Goal: Task Accomplishment & Management: Manage account settings

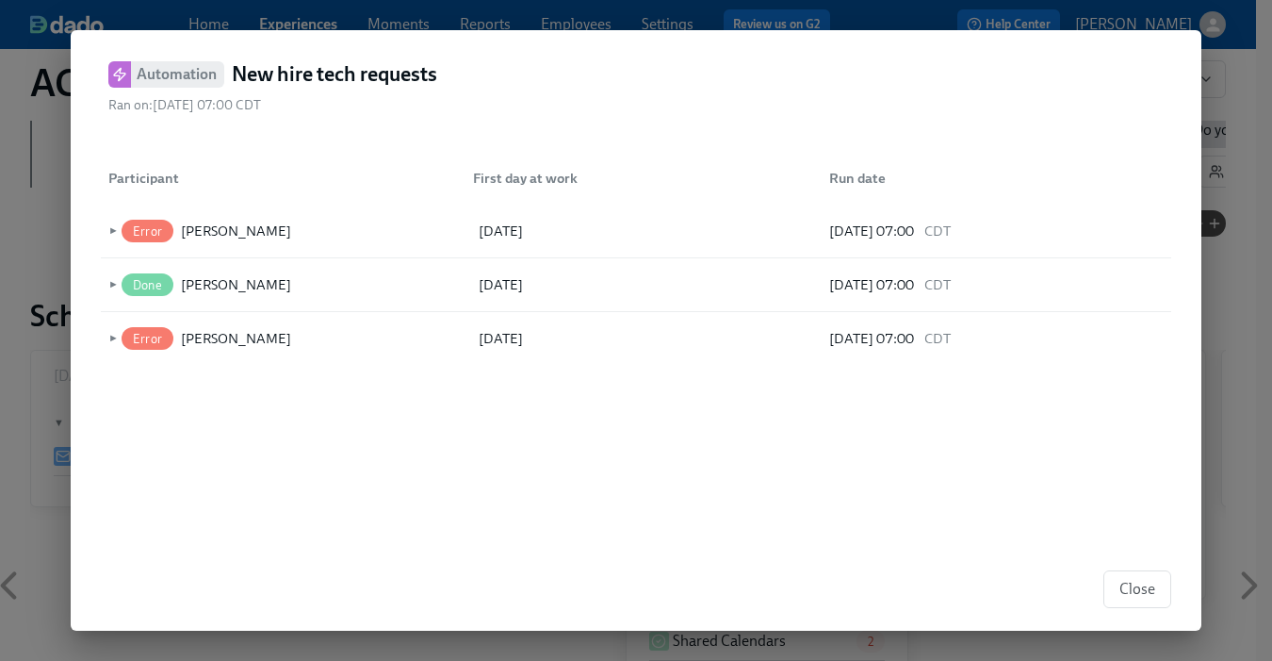
scroll to position [151, 0]
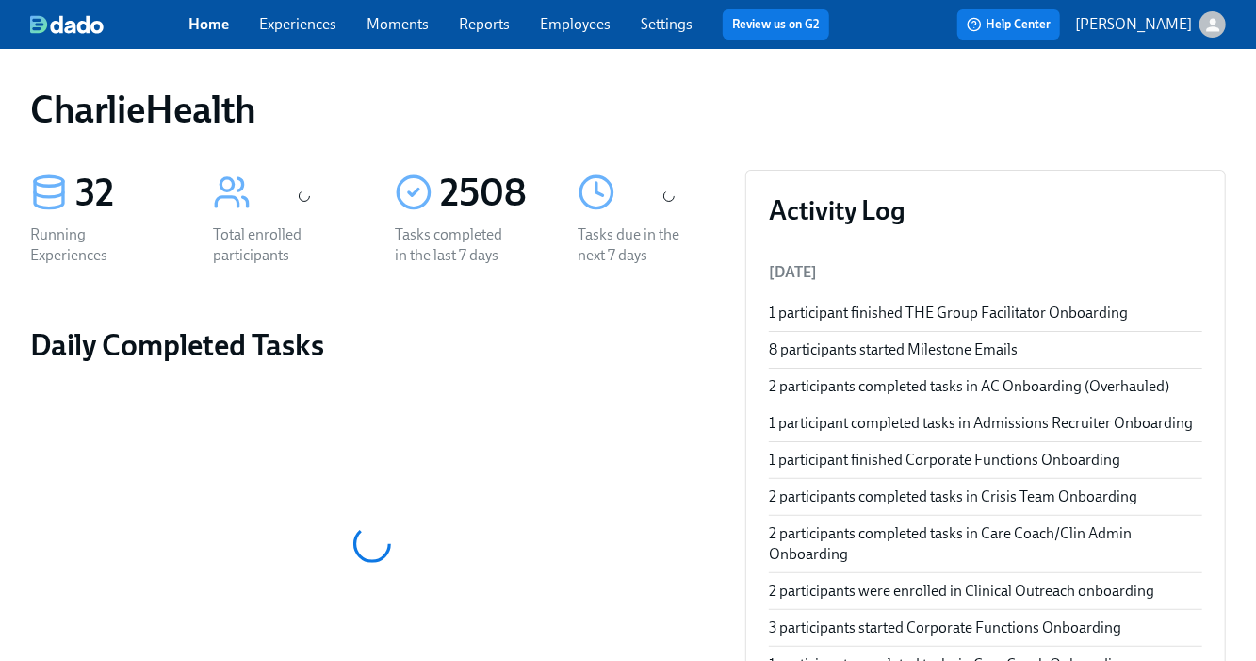
click at [312, 31] on link "Experiences" at bounding box center [297, 24] width 77 height 18
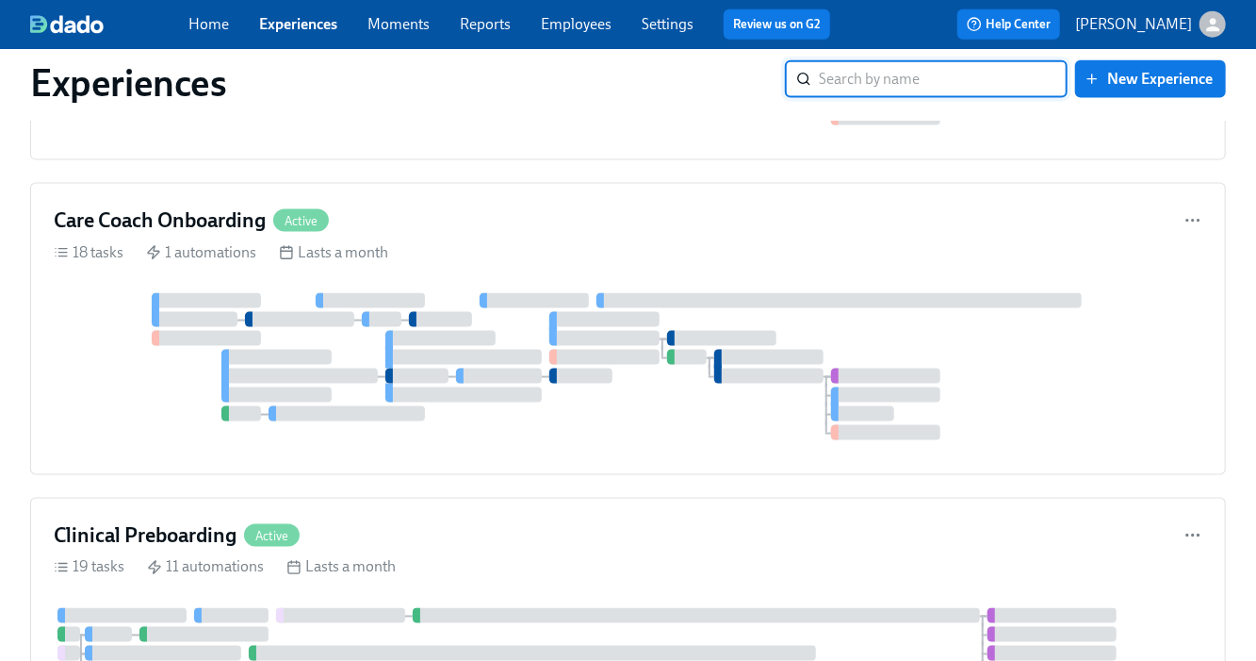
scroll to position [2126, 0]
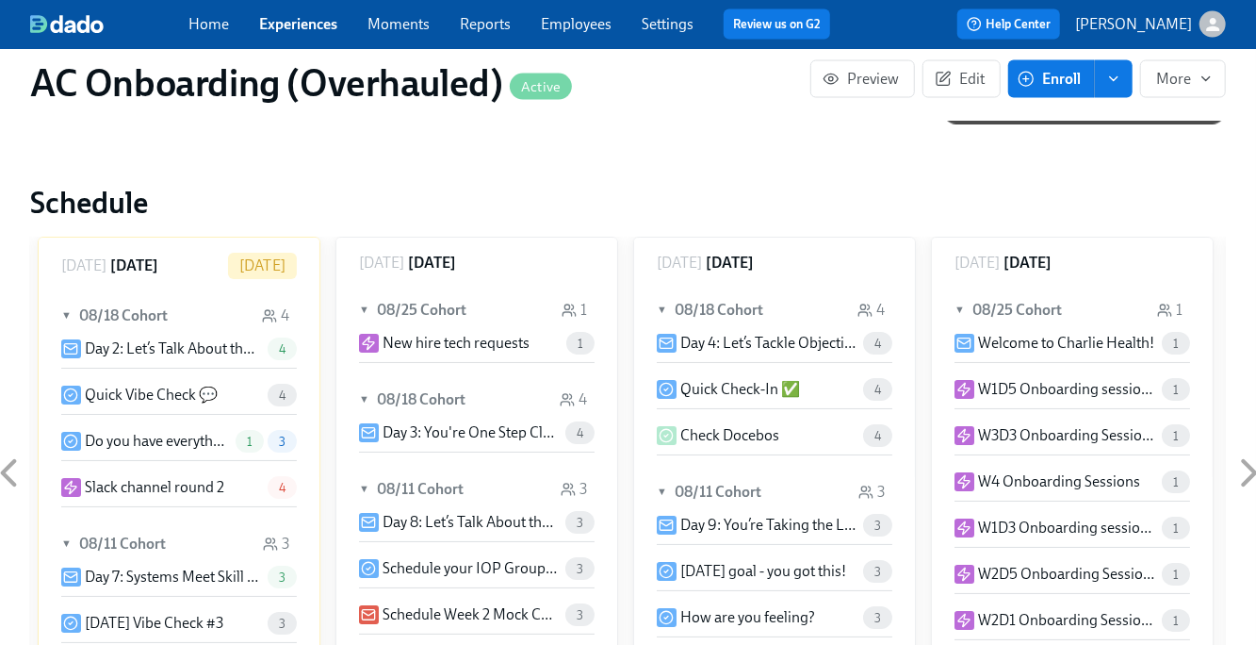
scroll to position [57, 0]
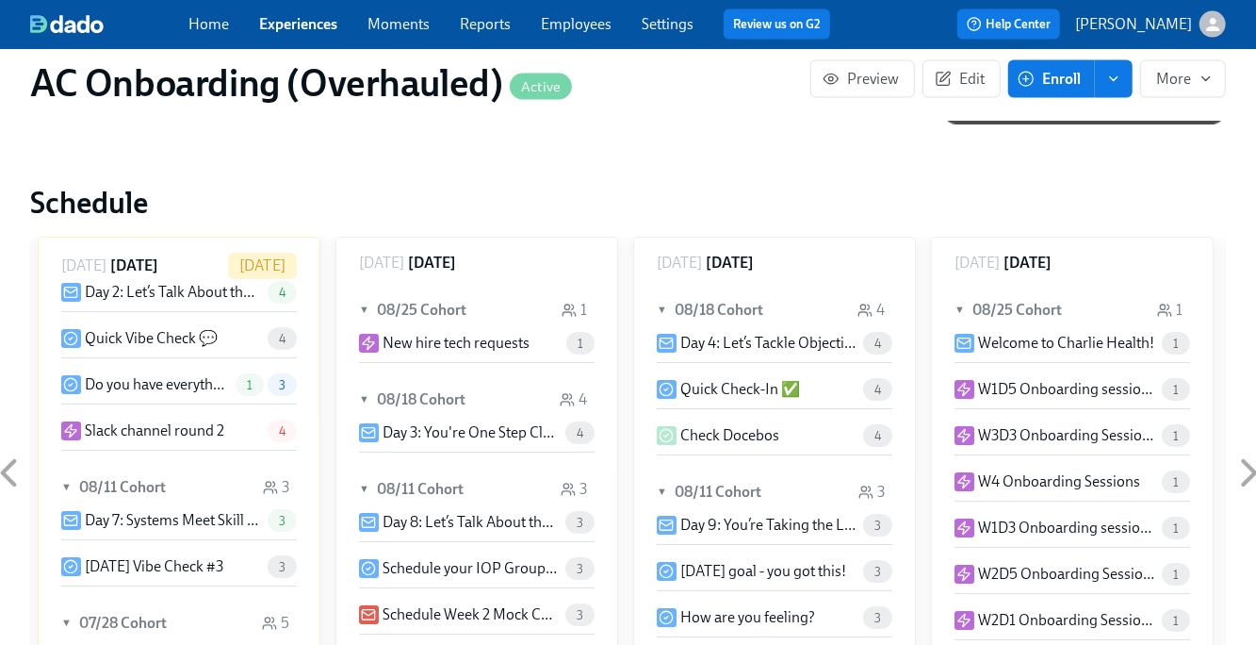
click at [19, 449] on icon at bounding box center [8, 472] width 47 height 47
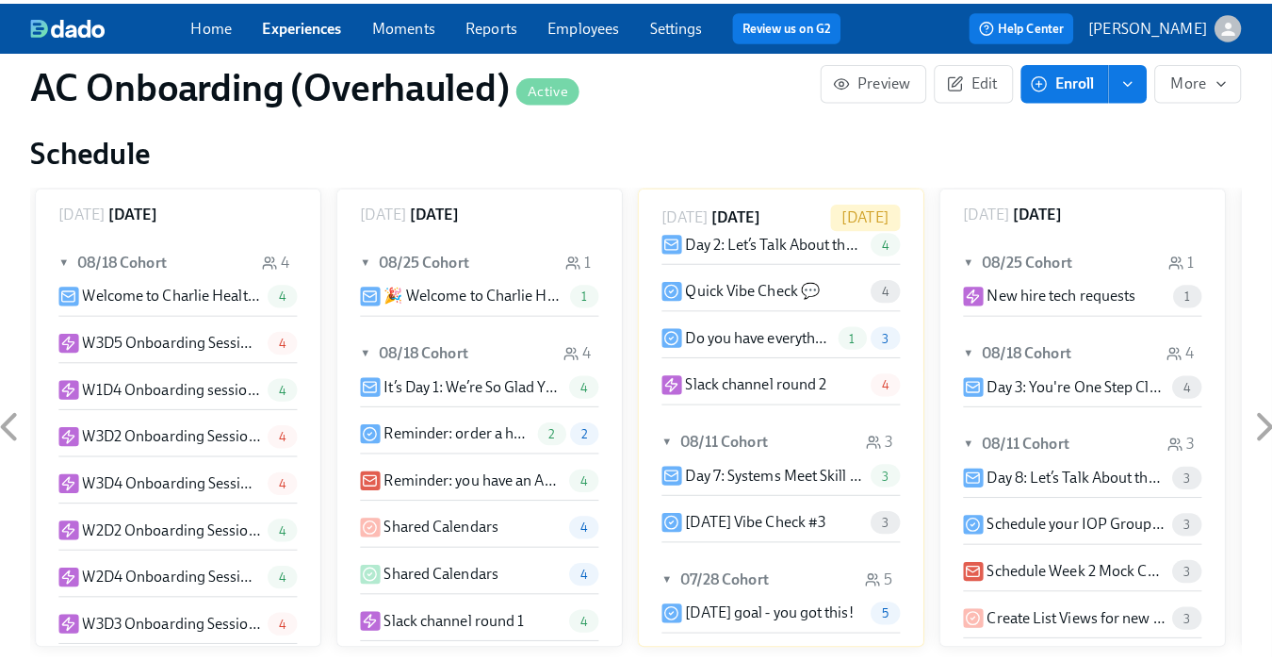
scroll to position [1772, 0]
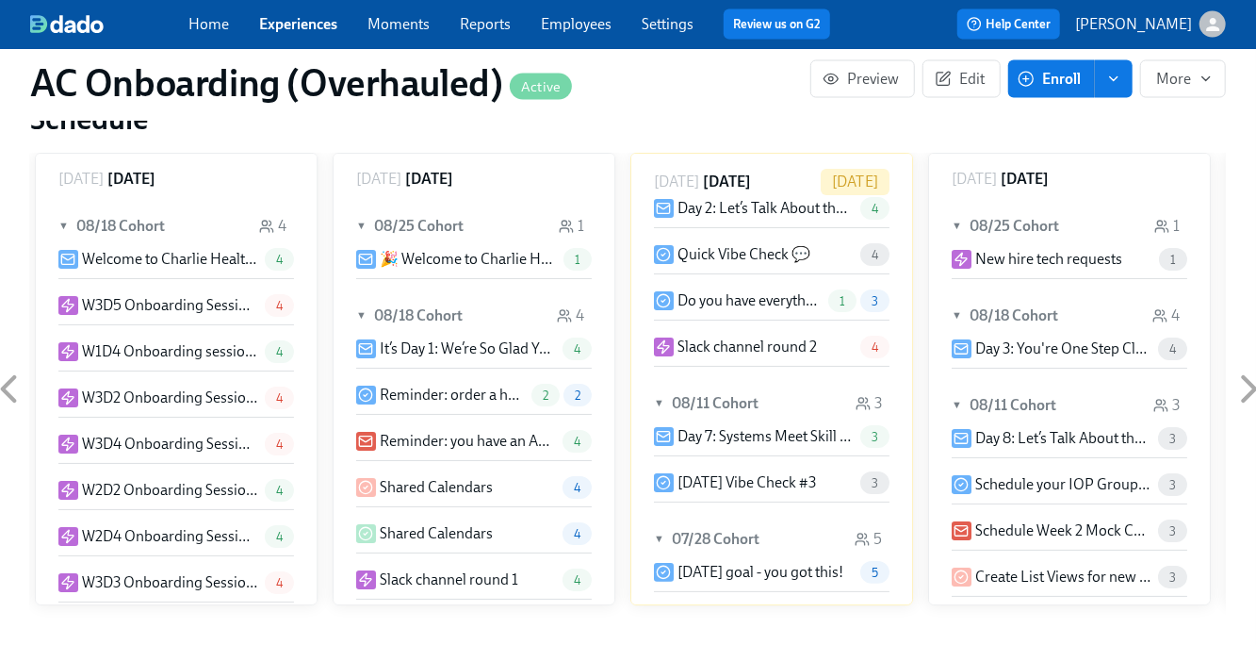
click at [223, 388] on p "W3D2 Onboarding Sessions" at bounding box center [169, 398] width 175 height 21
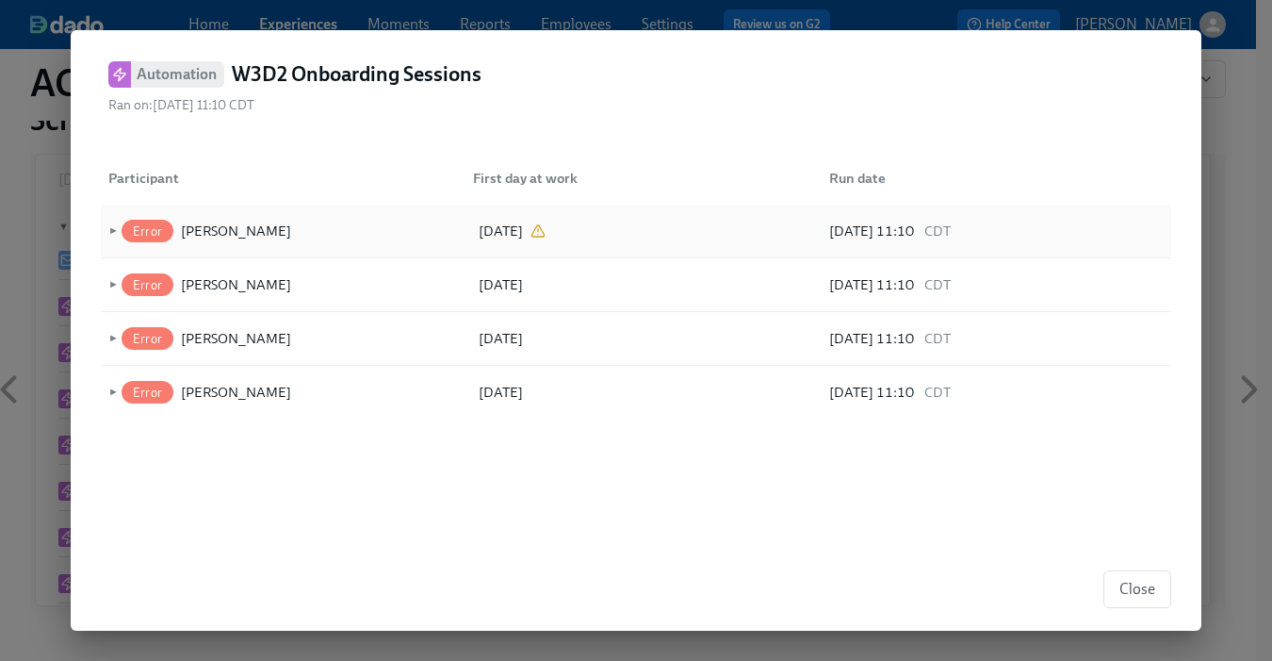
click at [110, 231] on span "►" at bounding box center [111, 230] width 13 height 21
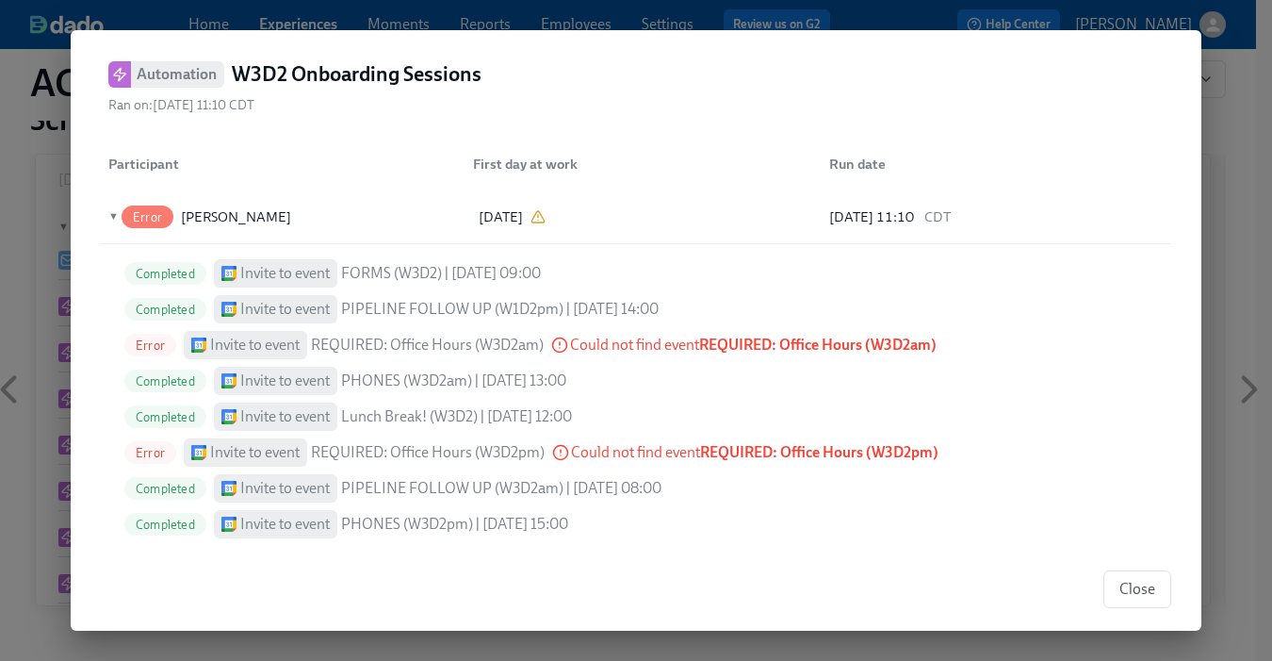
scroll to position [0, 0]
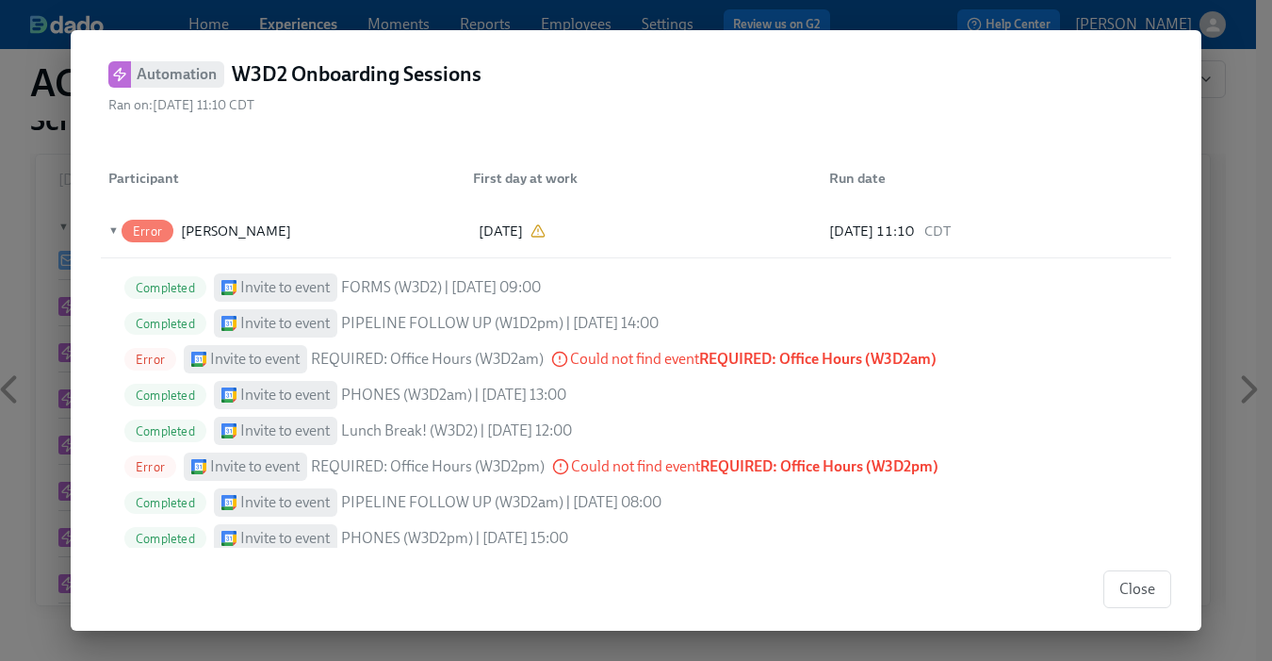
click at [140, 363] on span "Error" at bounding box center [150, 359] width 52 height 14
click at [559, 356] on icon at bounding box center [559, 359] width 17 height 17
click at [112, 229] on span "▼" at bounding box center [111, 230] width 13 height 21
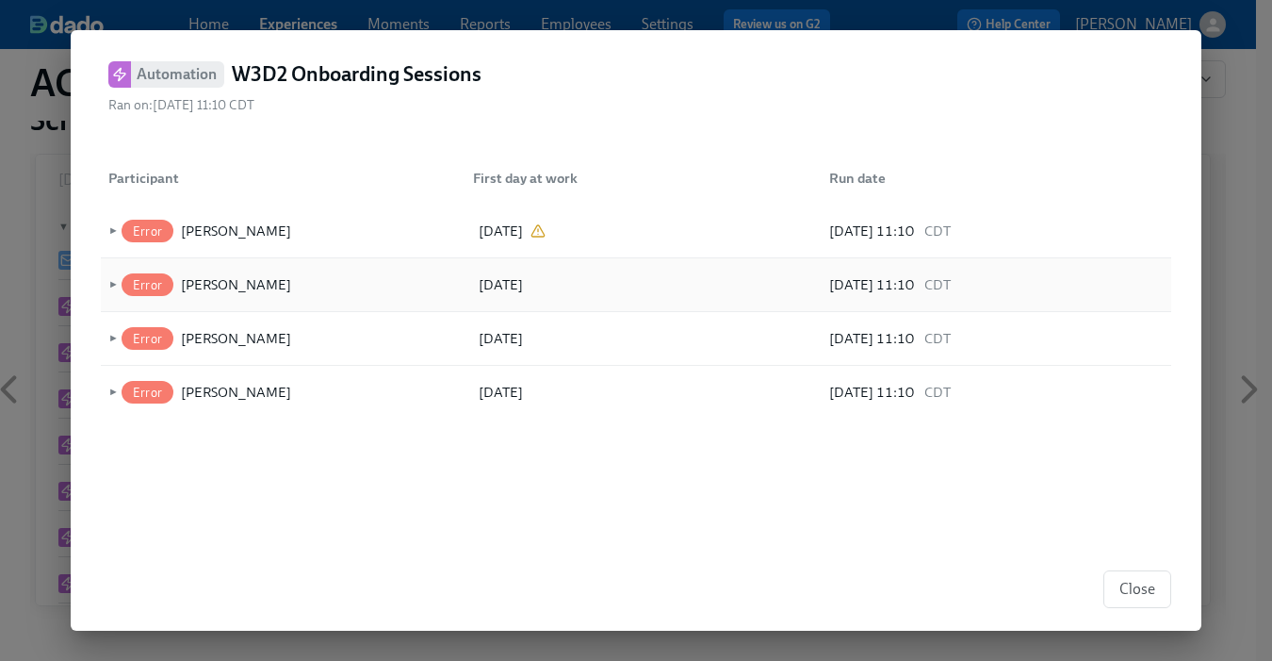
click at [108, 283] on span "►" at bounding box center [111, 284] width 13 height 21
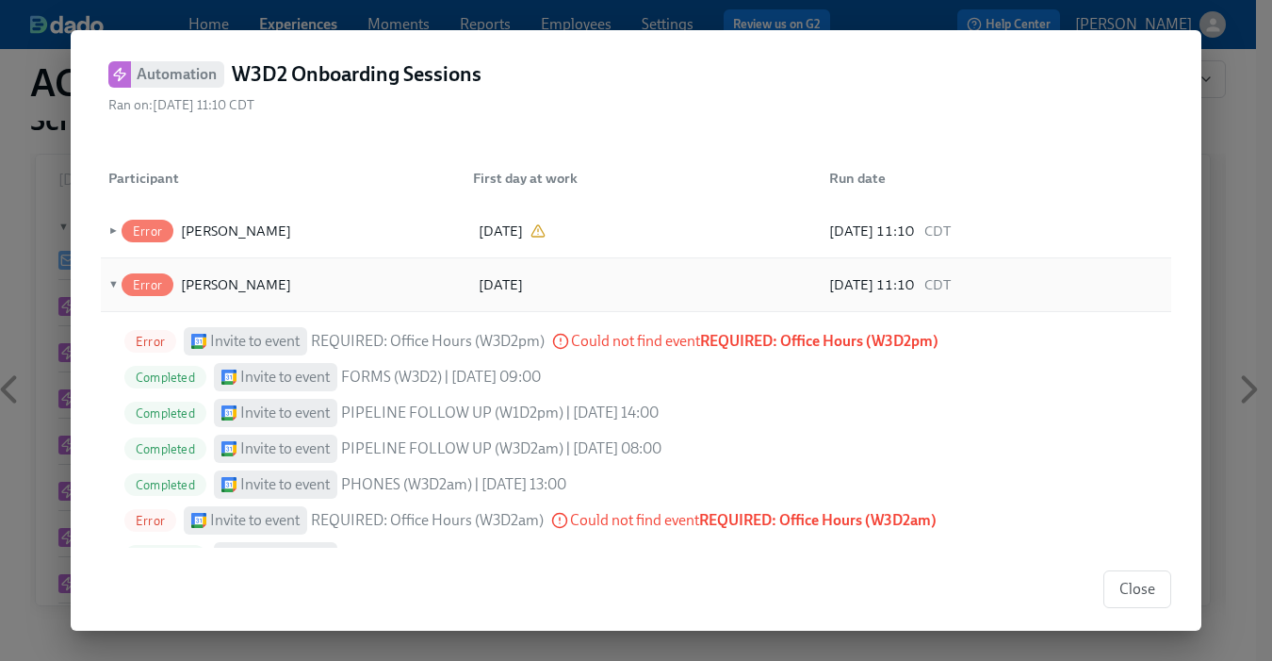
click at [108, 283] on span "▼" at bounding box center [111, 284] width 13 height 21
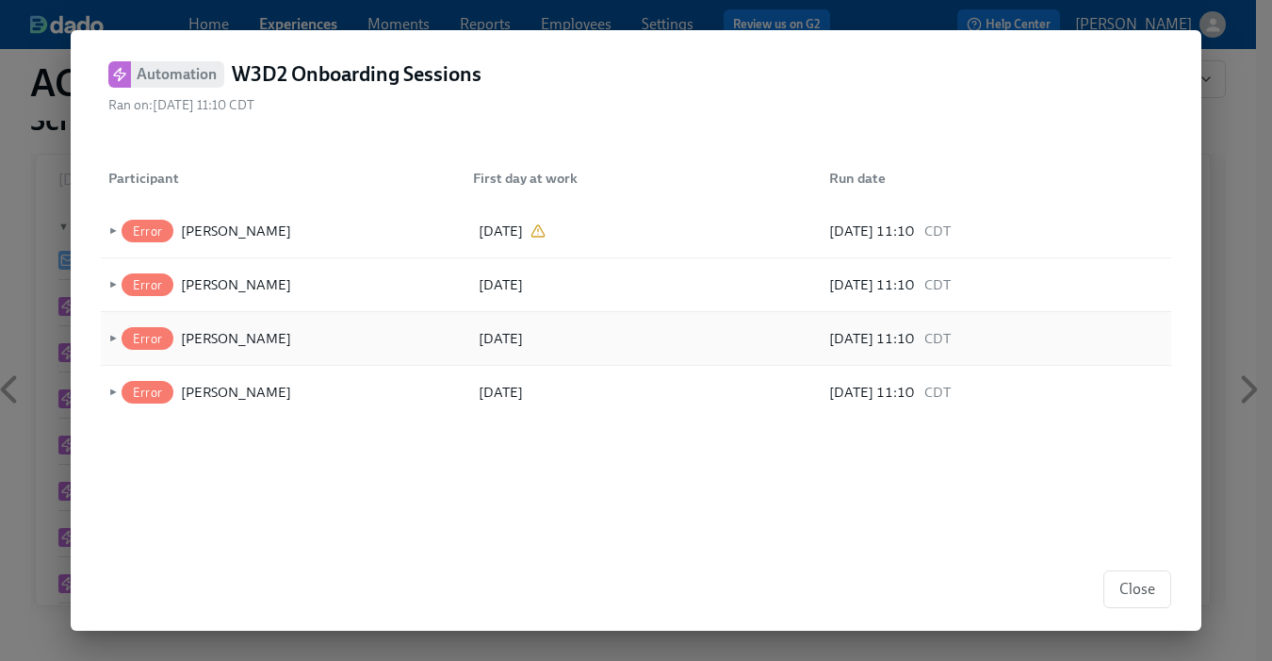
click at [111, 328] on span "►" at bounding box center [111, 338] width 13 height 21
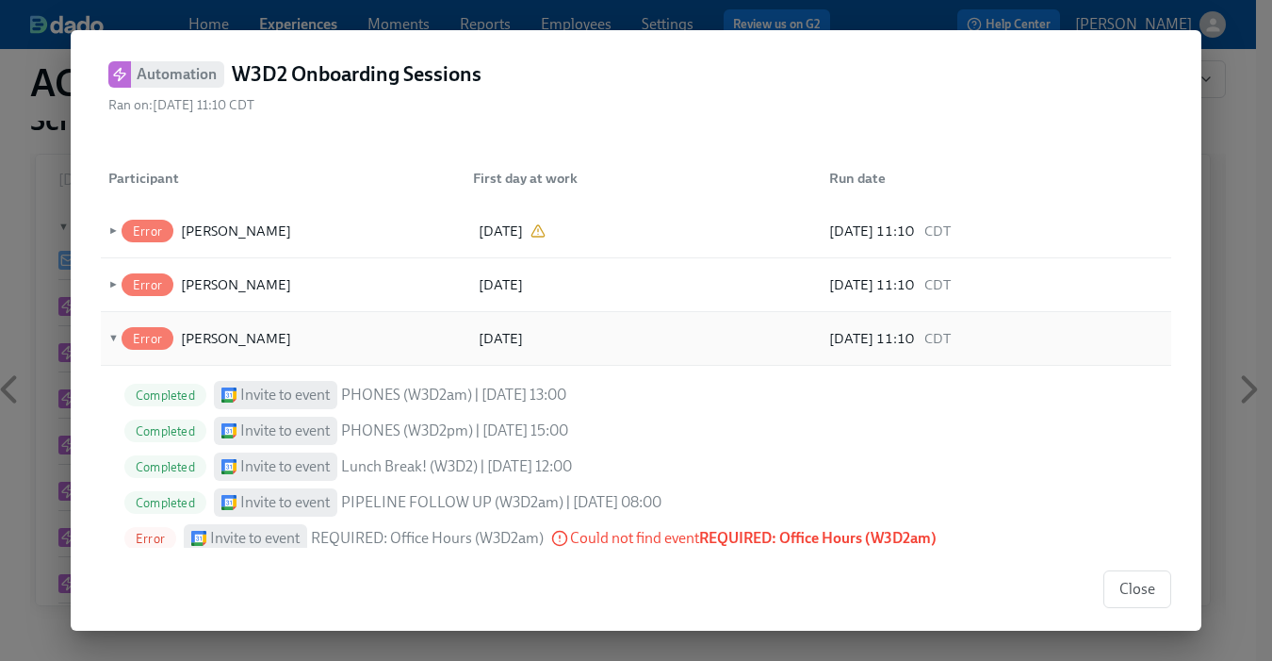
click at [108, 332] on span "▼" at bounding box center [111, 338] width 13 height 21
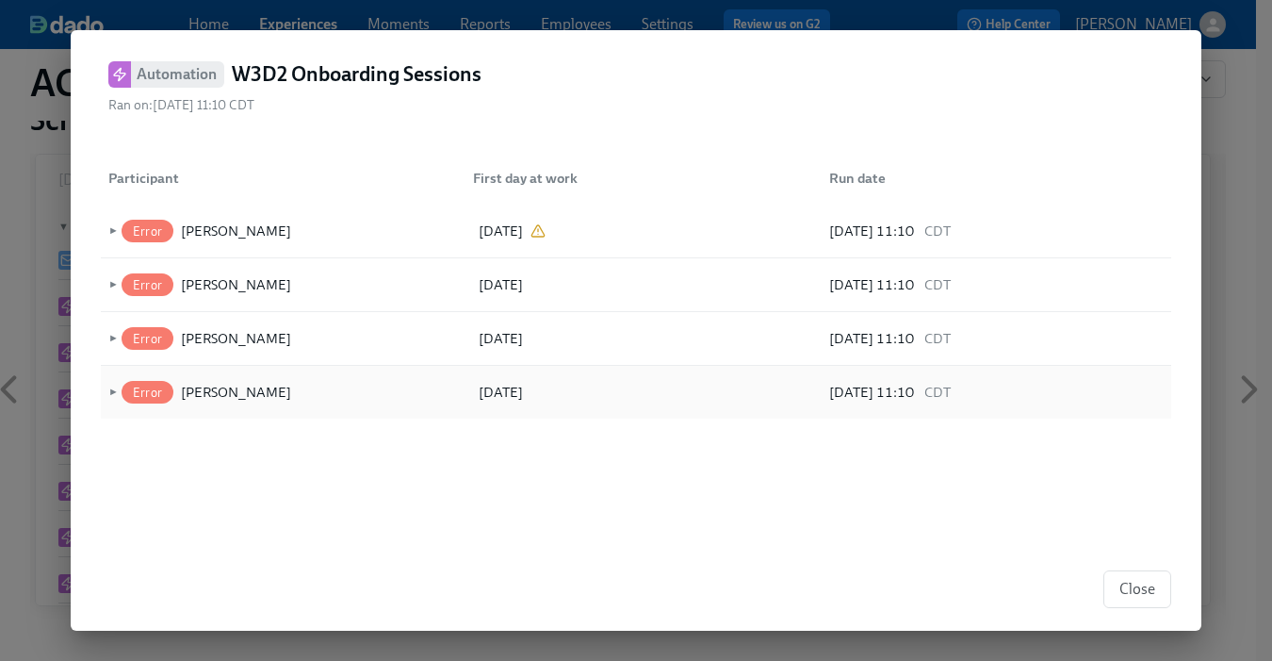
click at [107, 389] on span "►" at bounding box center [111, 392] width 13 height 21
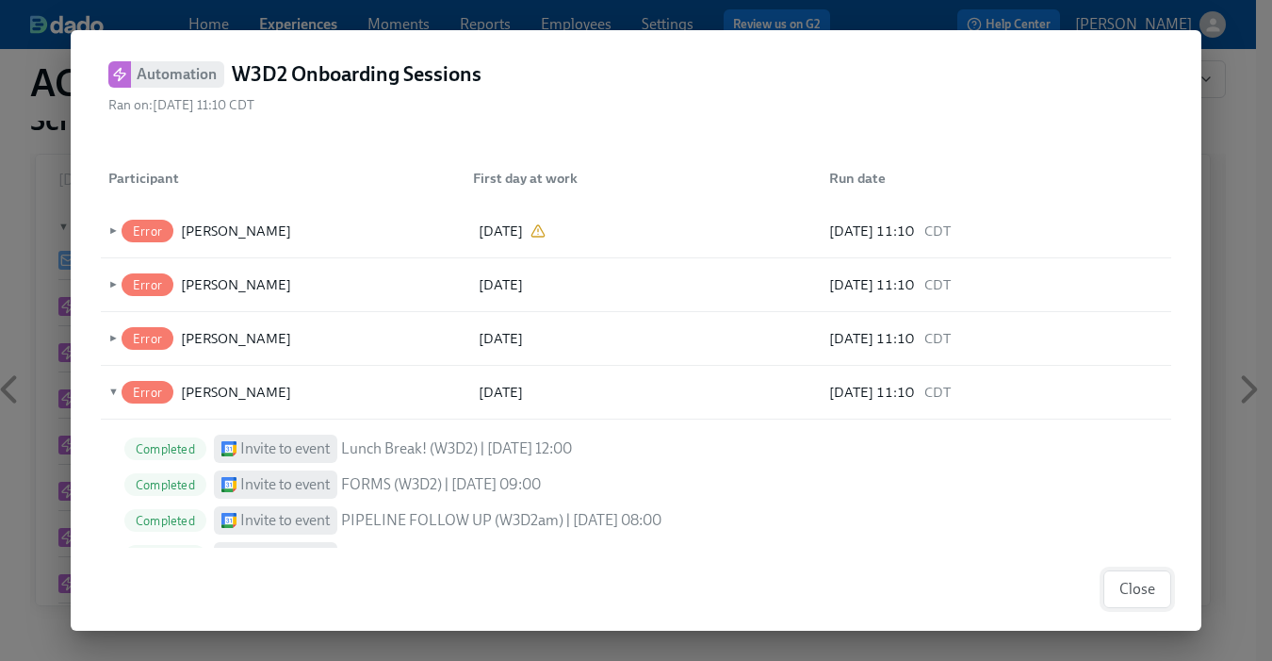
click at [1149, 577] on button "Close" at bounding box center [1137, 589] width 68 height 38
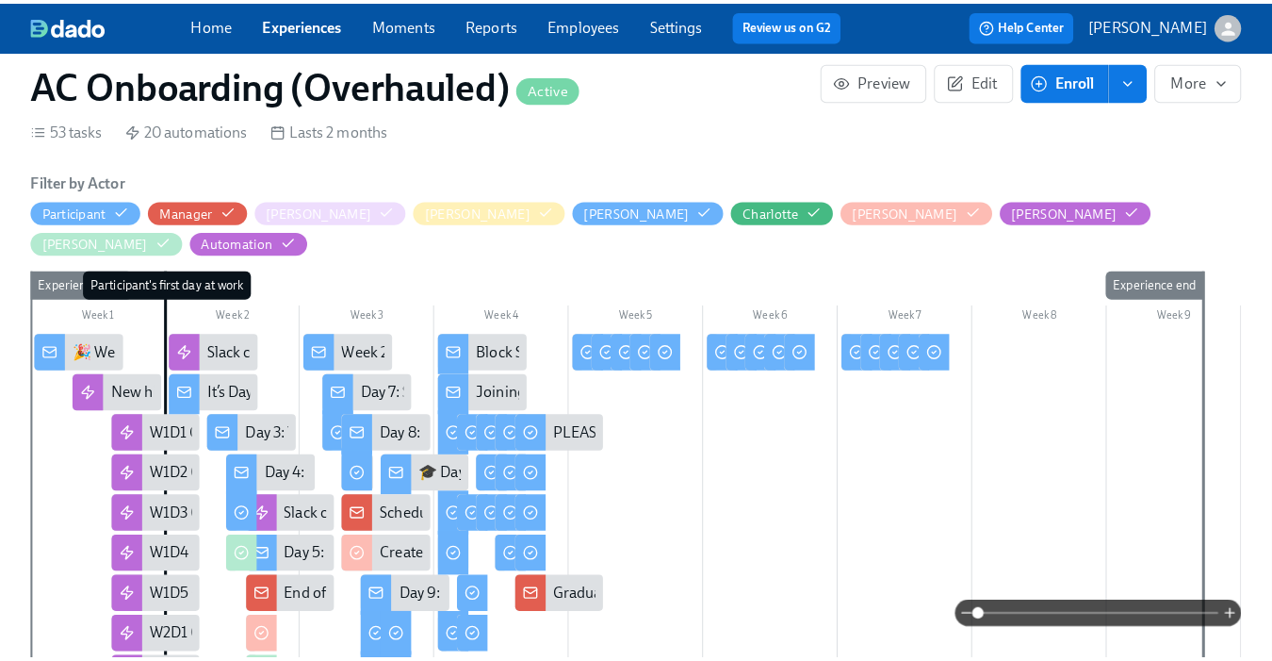
scroll to position [421, 0]
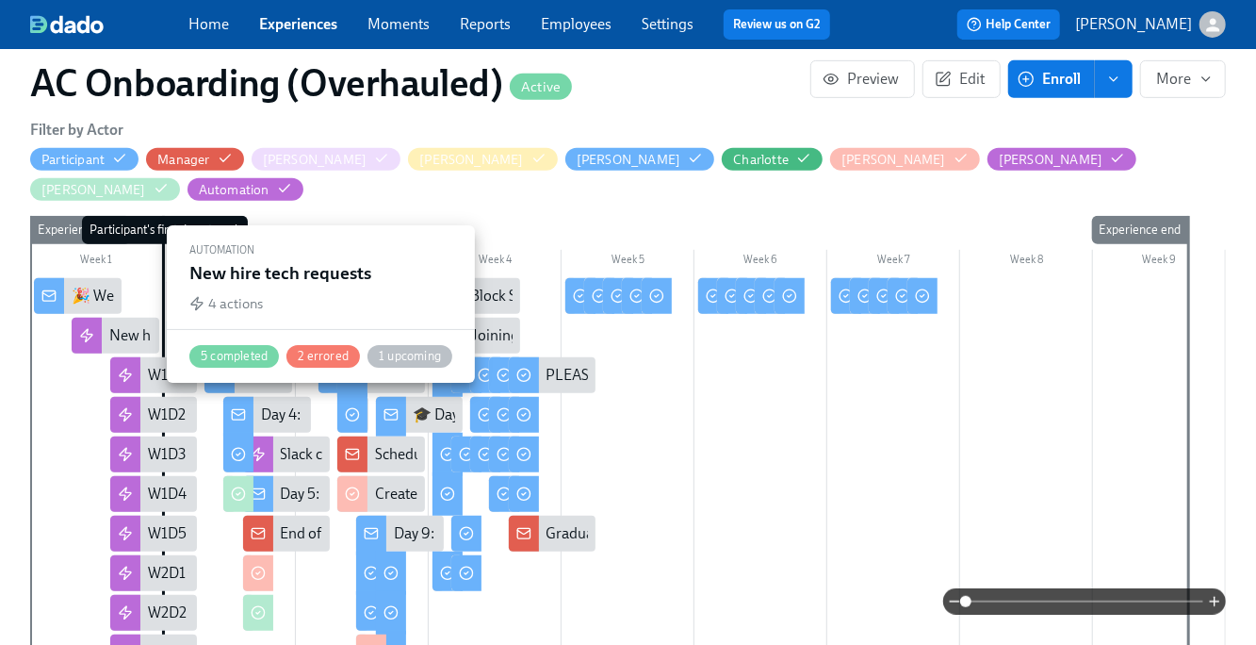
click at [122, 325] on div "New hire tech requests" at bounding box center [182, 335] width 147 height 21
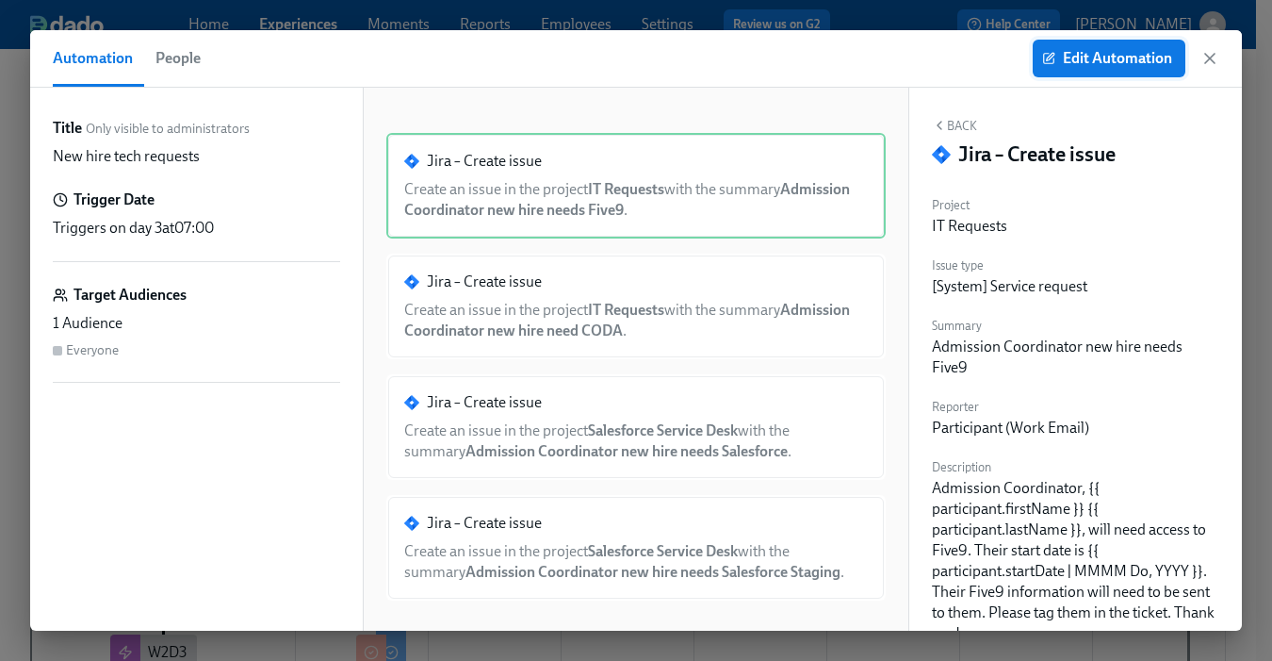
click at [1065, 53] on span "Edit Automation" at bounding box center [1109, 58] width 126 height 19
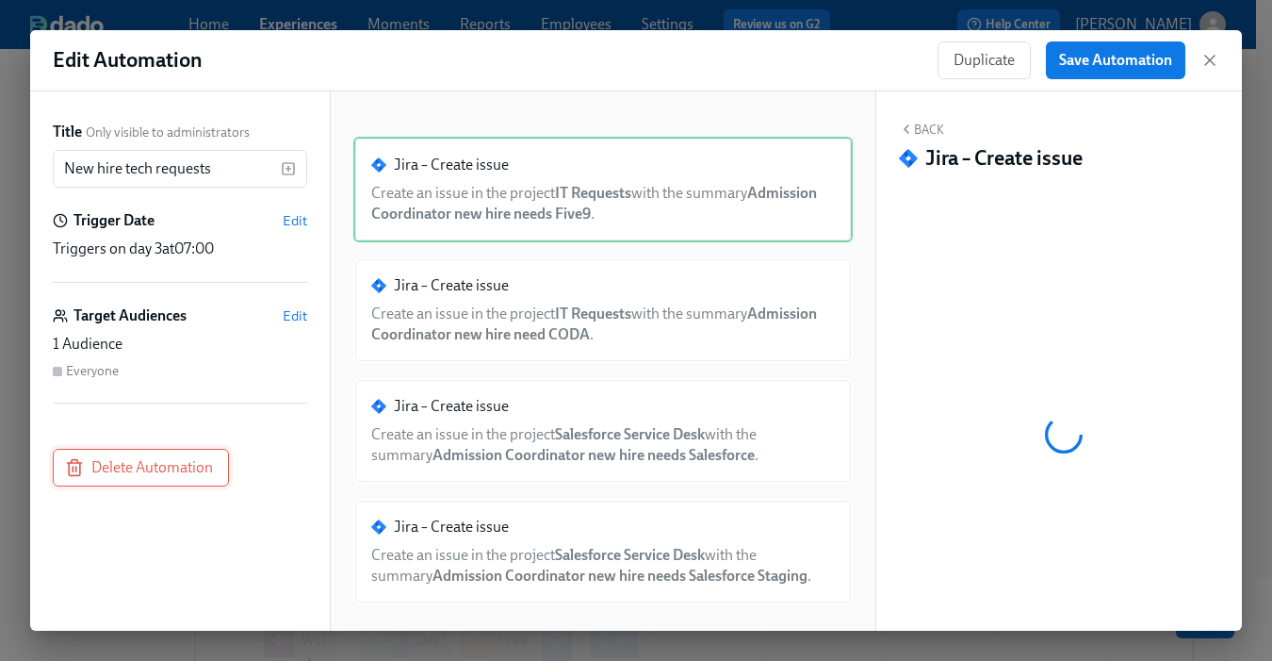
click at [114, 449] on button "Delete Automation" at bounding box center [141, 468] width 176 height 38
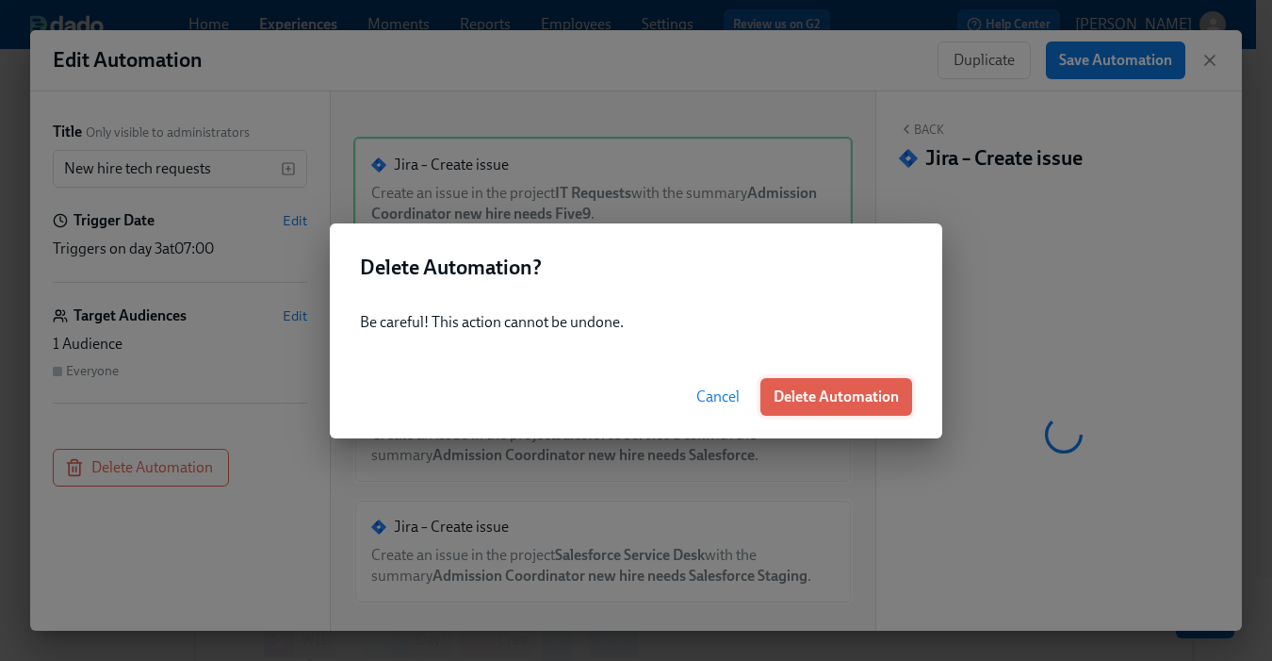
click at [808, 385] on button "Delete Automation" at bounding box center [836, 397] width 152 height 38
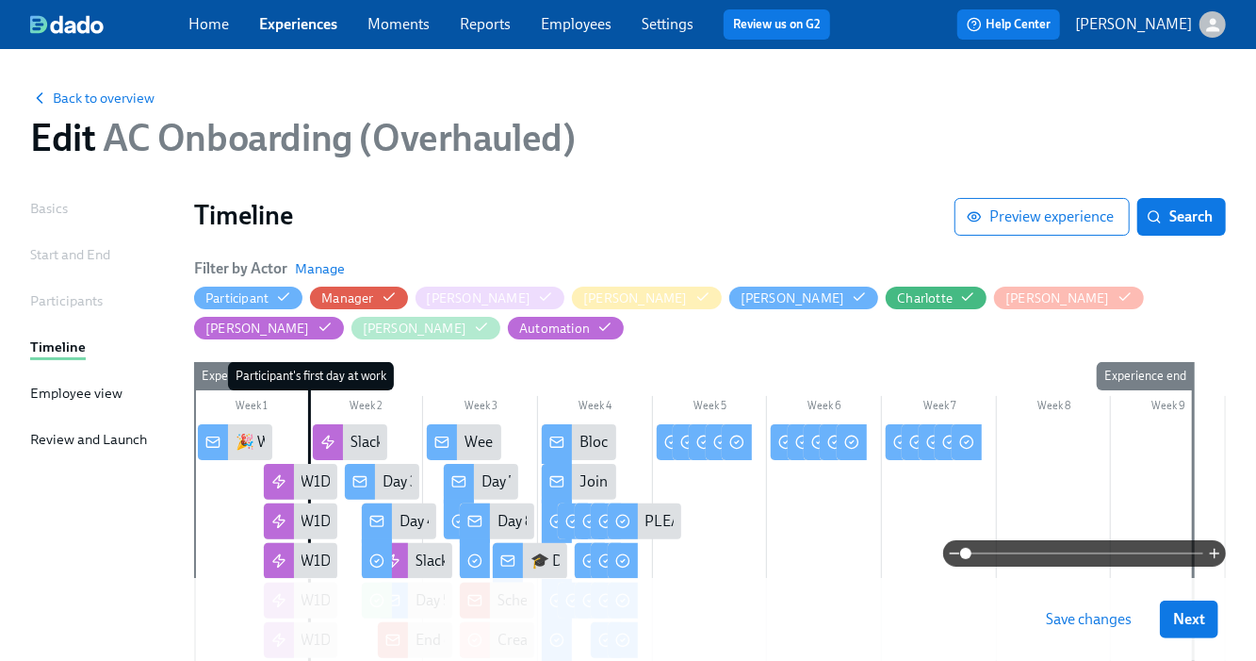
click at [1099, 617] on span "Save changes" at bounding box center [1089, 619] width 86 height 19
click at [306, 35] on div "Home Experiences Moments Reports Employees Settings Review us on G2" at bounding box center [516, 24] width 657 height 30
click at [1096, 629] on button "Save changes" at bounding box center [1089, 619] width 112 height 38
click at [307, 20] on link "Experiences" at bounding box center [298, 24] width 78 height 18
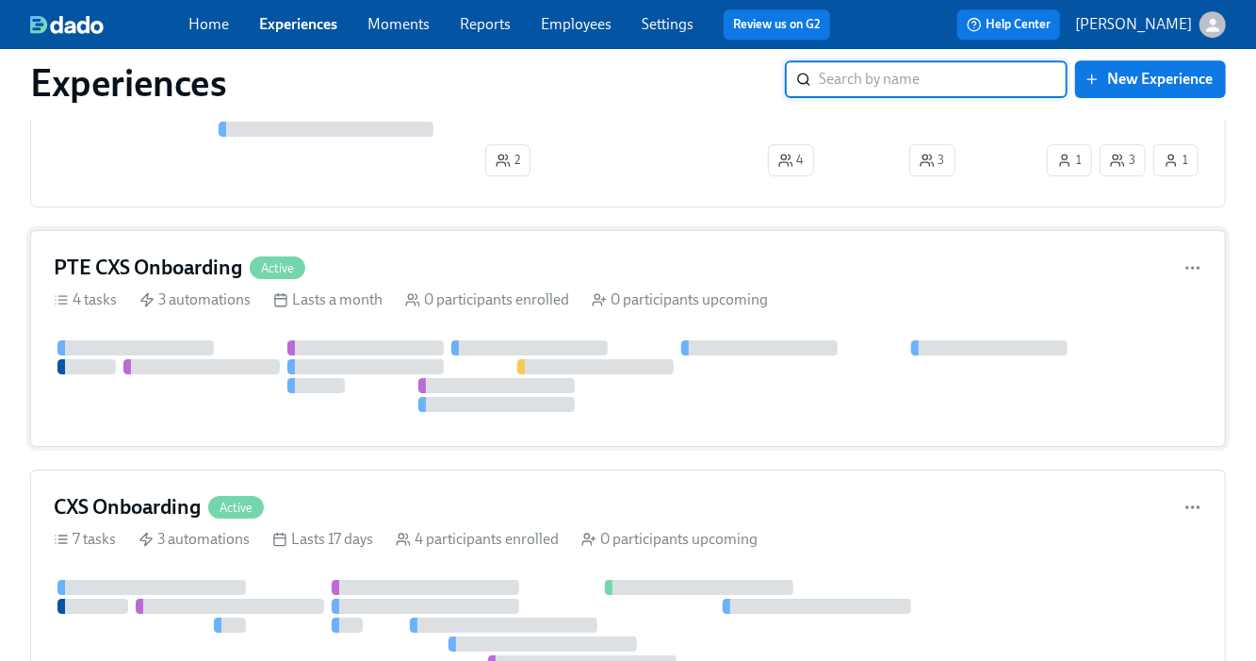
scroll to position [6990, 0]
click at [291, 287] on div "Lasts a month" at bounding box center [327, 297] width 109 height 21
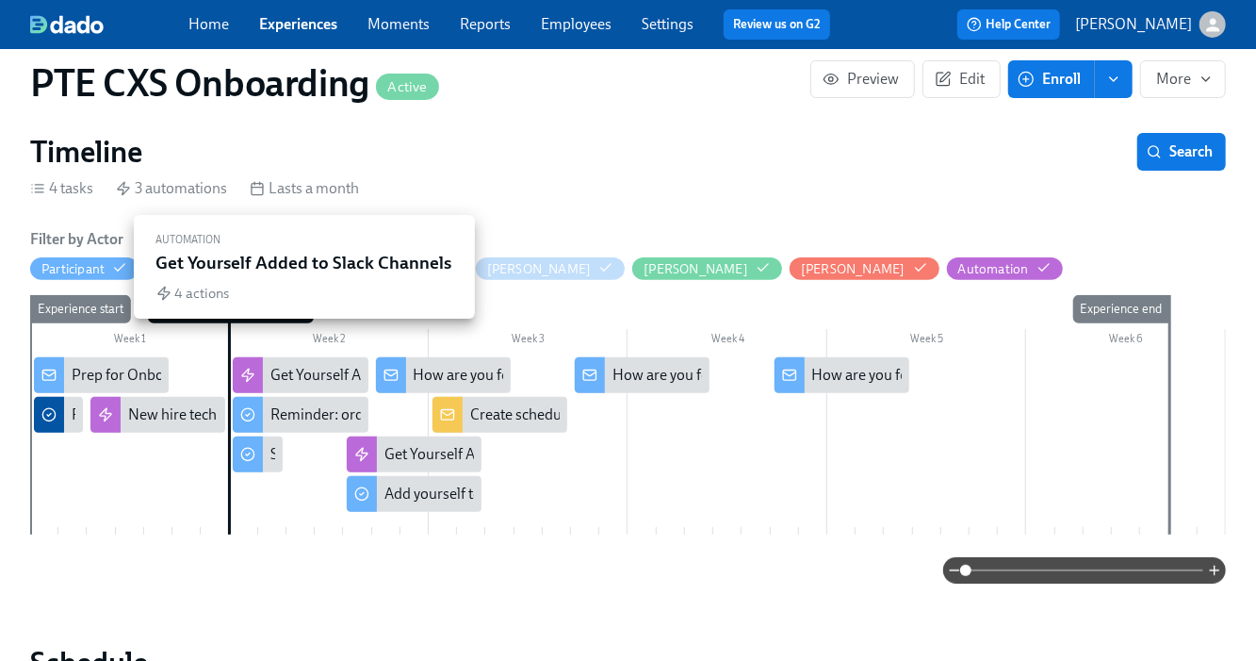
scroll to position [250, 0]
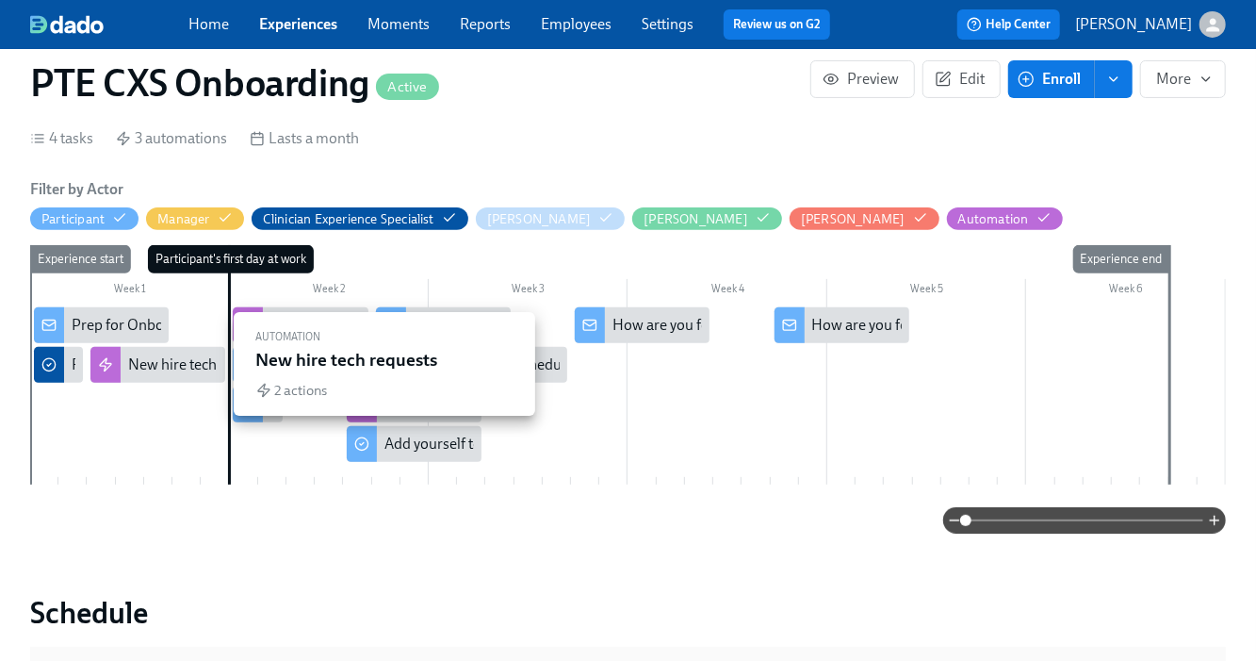
click at [140, 365] on div "New hire tech requests" at bounding box center [201, 364] width 147 height 21
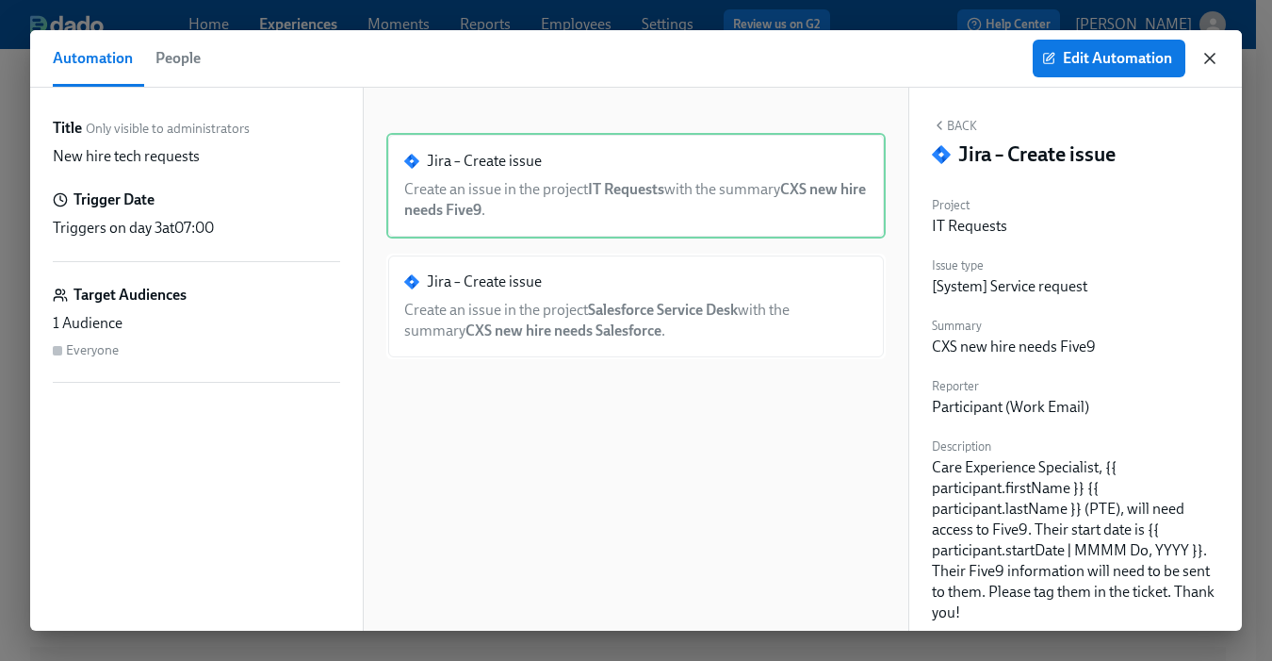
click at [1212, 60] on icon "button" at bounding box center [1209, 58] width 9 height 9
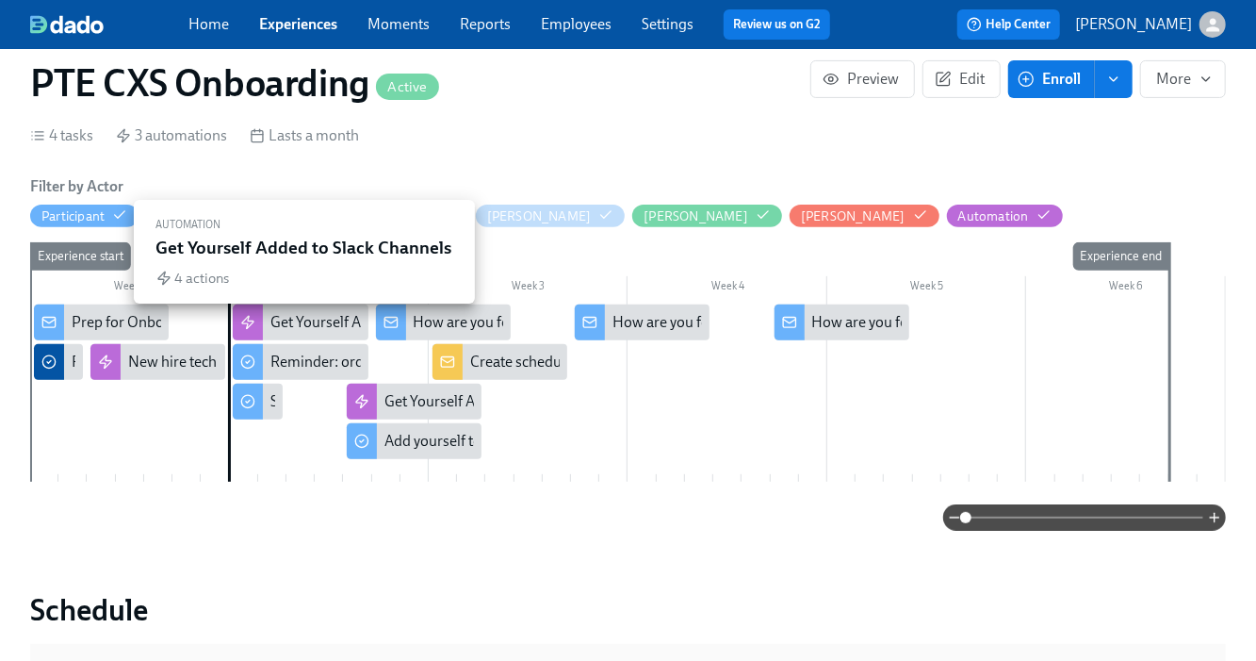
scroll to position [246, 0]
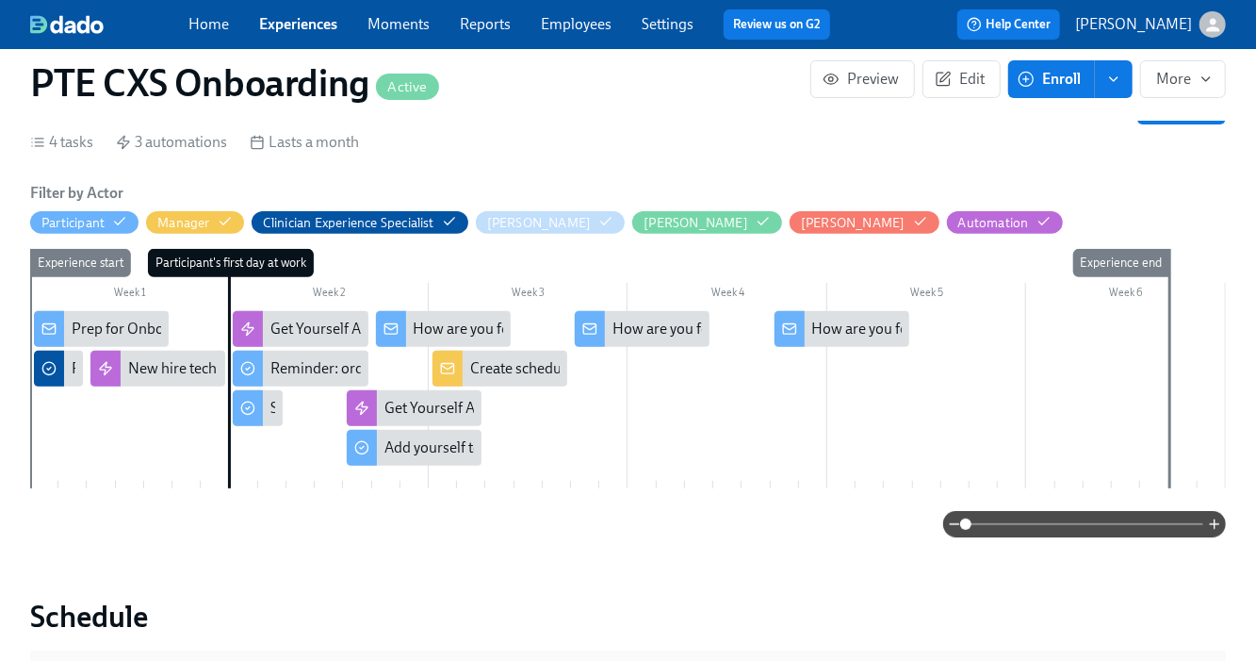
click at [303, 21] on link "Experiences" at bounding box center [298, 24] width 78 height 18
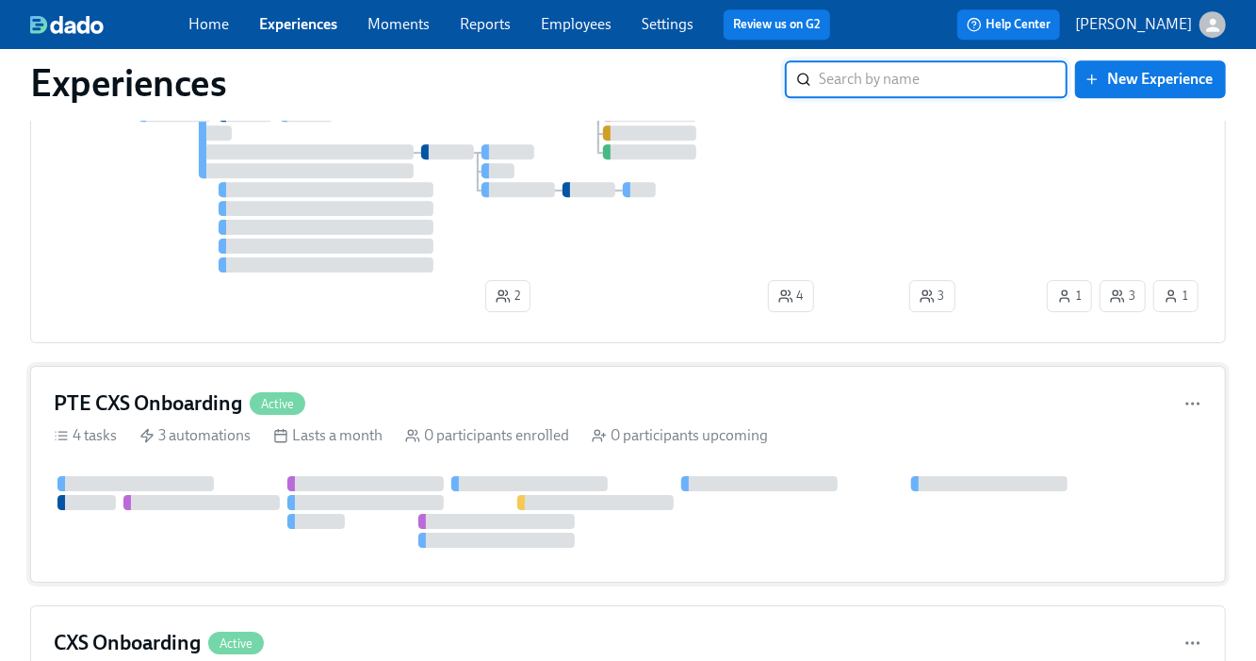
scroll to position [6870, 0]
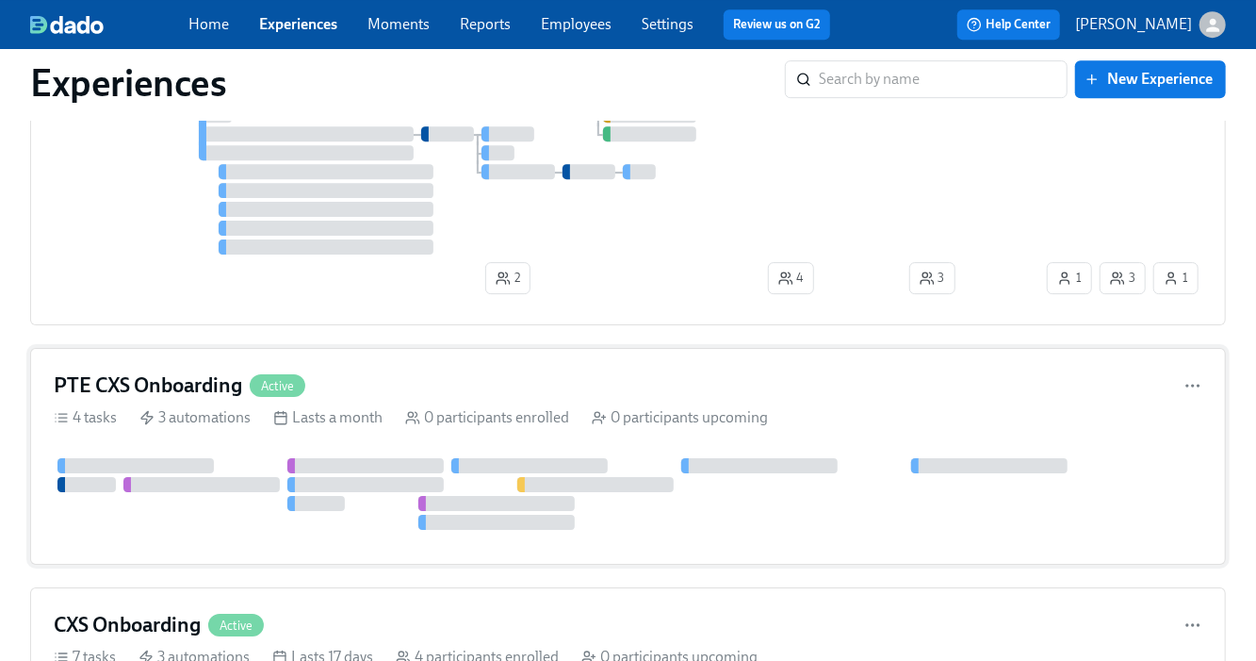
click at [351, 390] on div "PTE CXS Onboarding Active 4 tasks 3 automations Lasts a month 0 participants en…" at bounding box center [628, 456] width 1196 height 217
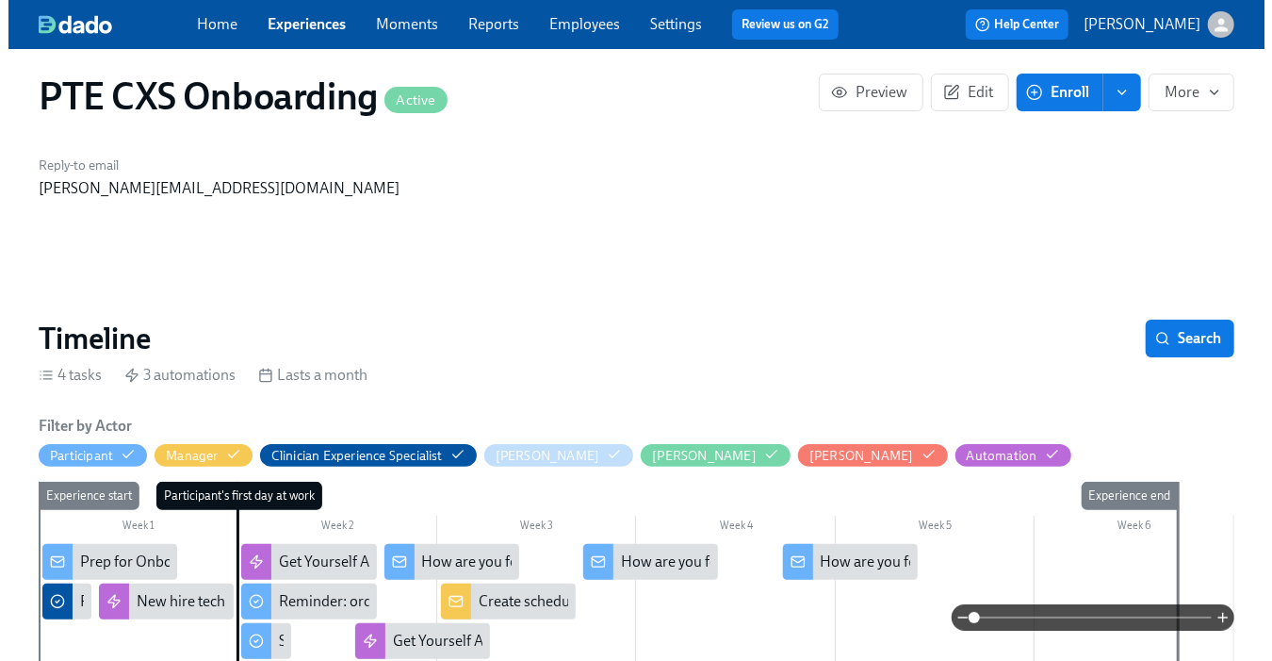
scroll to position [33, 0]
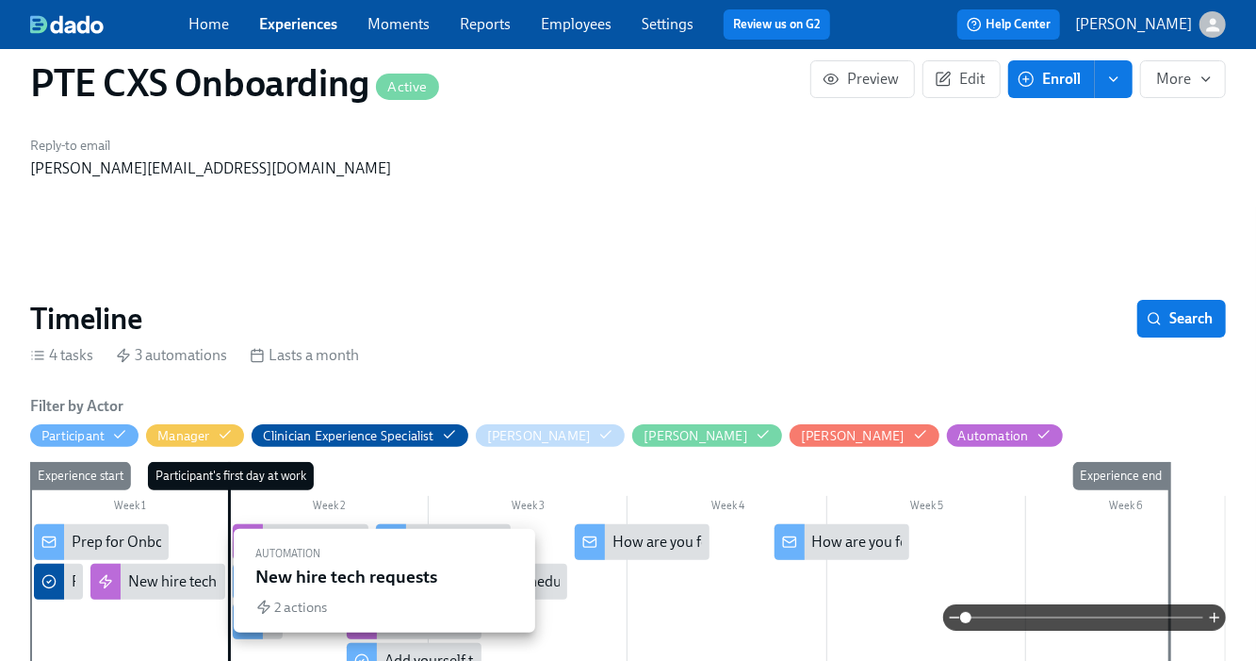
click at [199, 577] on div "New hire tech requests" at bounding box center [201, 581] width 147 height 21
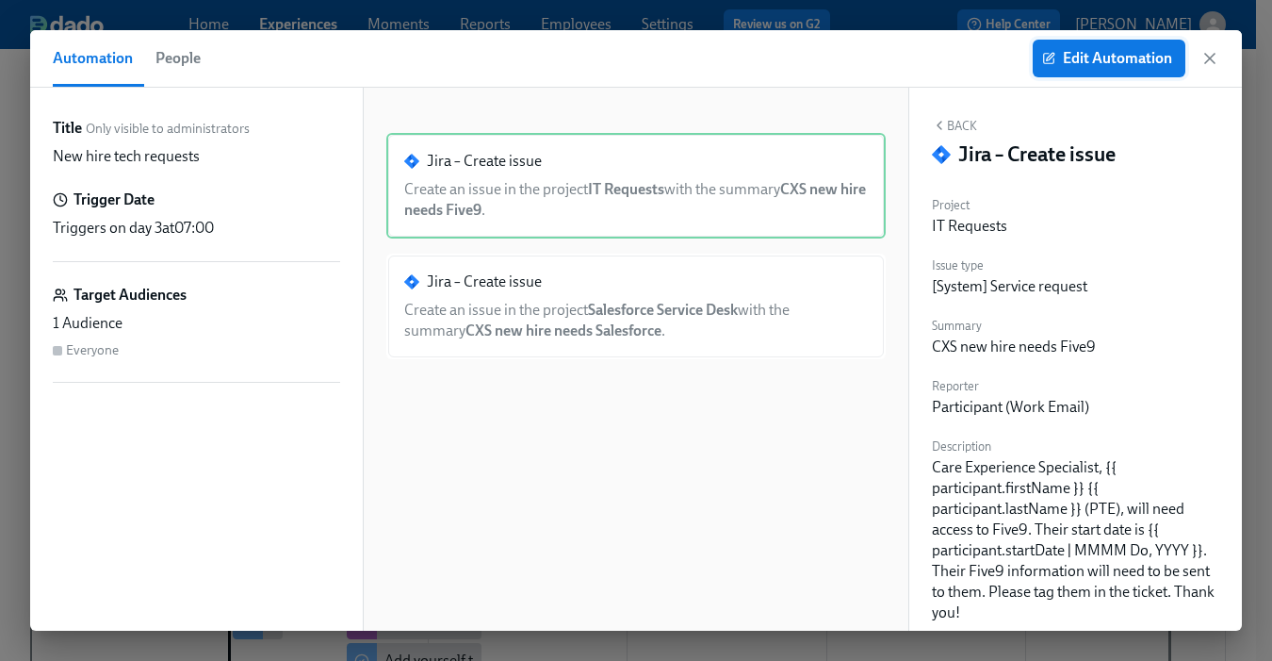
click at [1086, 65] on span "Edit Automation" at bounding box center [1109, 58] width 126 height 19
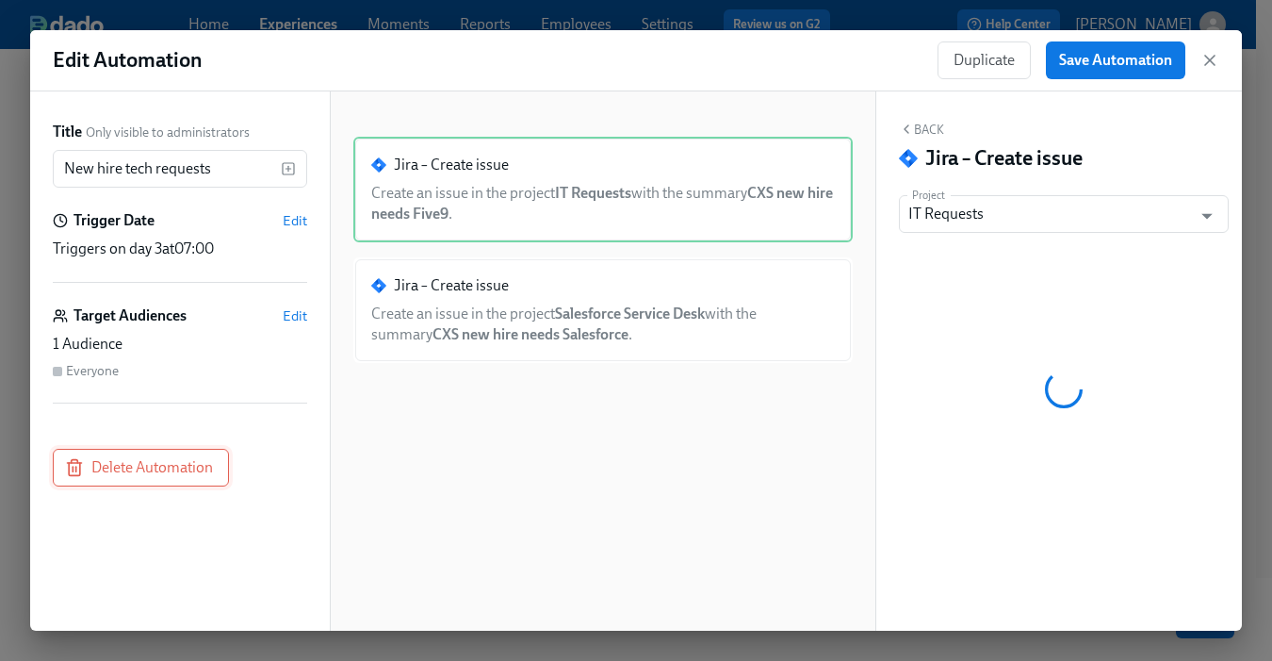
click at [130, 466] on span "Delete Automation" at bounding box center [141, 467] width 144 height 19
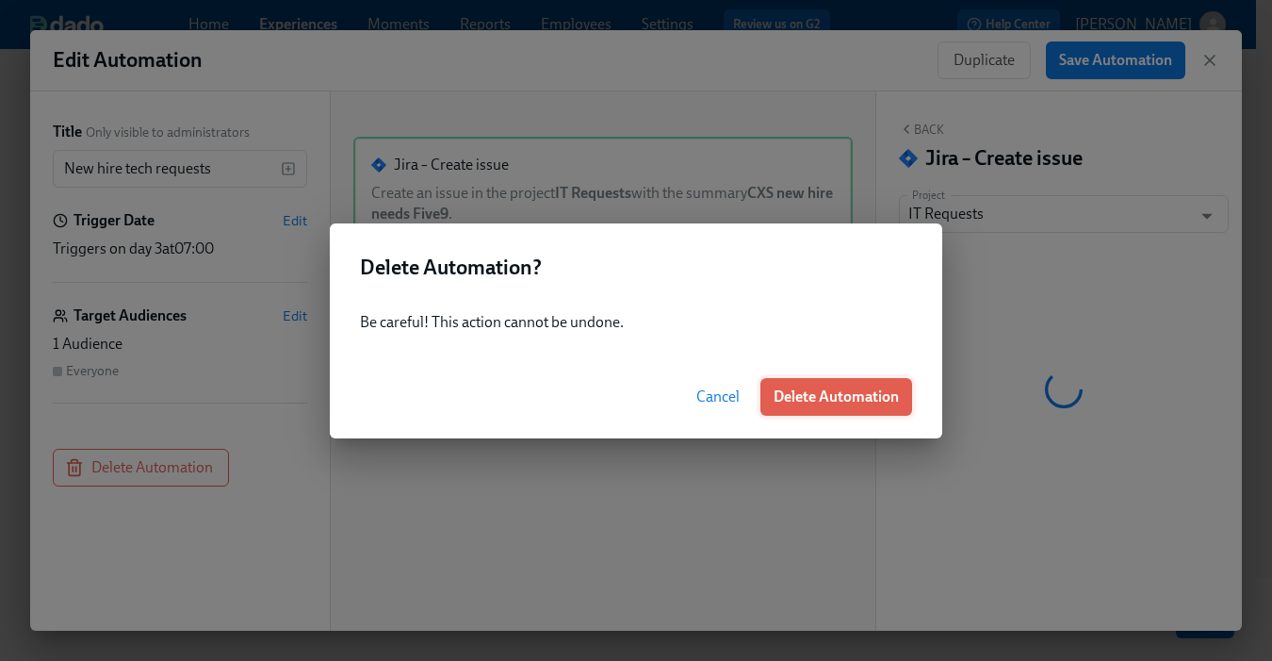
click at [819, 387] on span "Delete Automation" at bounding box center [836, 396] width 125 height 19
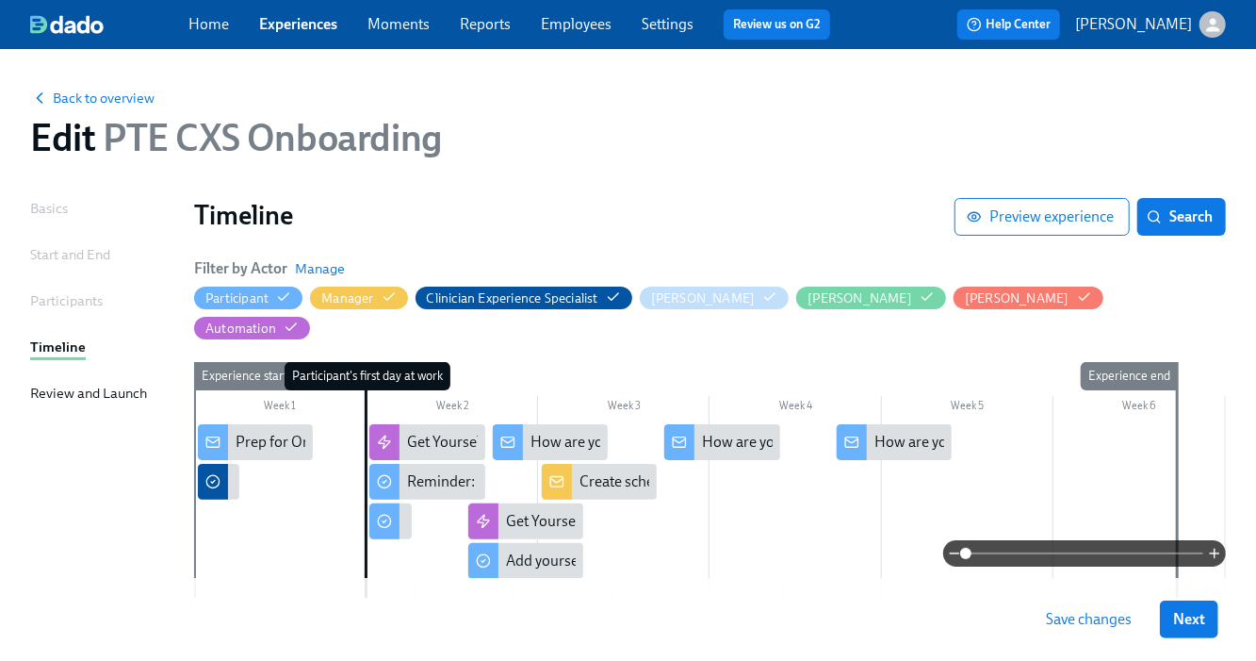
click at [1096, 626] on span "Save changes" at bounding box center [1089, 619] width 86 height 19
click at [1119, 641] on div "Save changes Next" at bounding box center [628, 619] width 1256 height 83
click at [1107, 623] on span "Save changes" at bounding box center [1089, 619] width 86 height 19
click at [298, 29] on link "Experiences" at bounding box center [298, 24] width 78 height 18
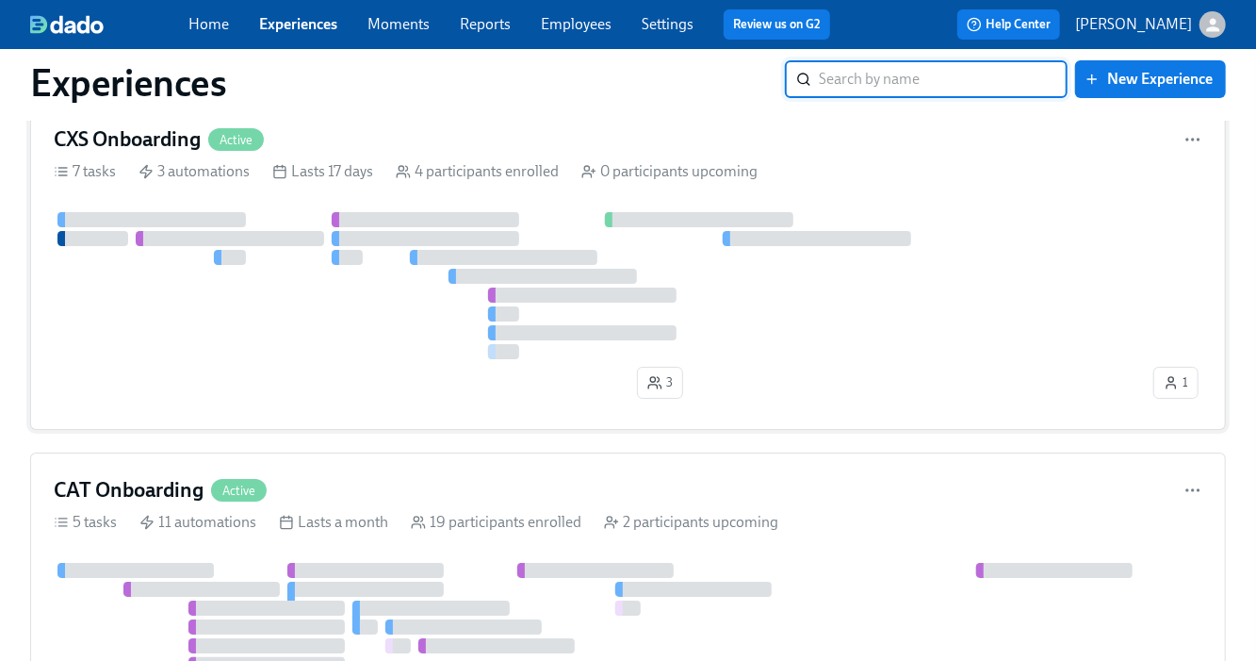
scroll to position [7340, 0]
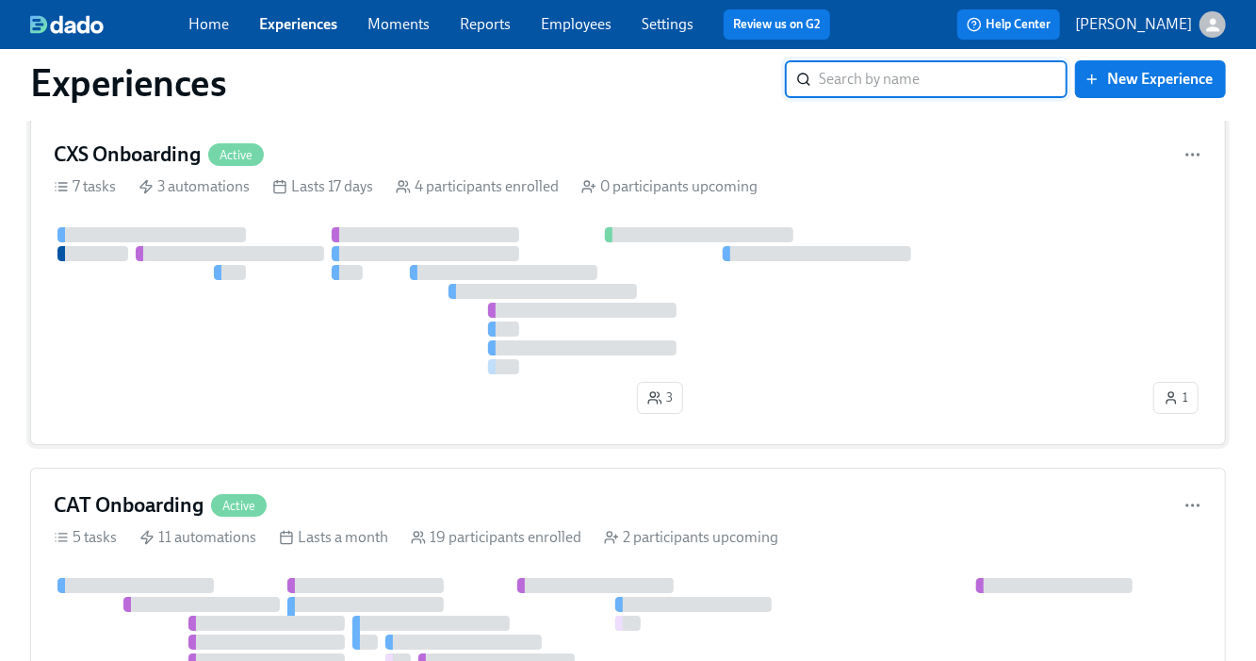
click at [325, 155] on div "CXS Onboarding Active 7 tasks 3 automations Lasts 17 days 4 participants enroll…" at bounding box center [628, 281] width 1196 height 328
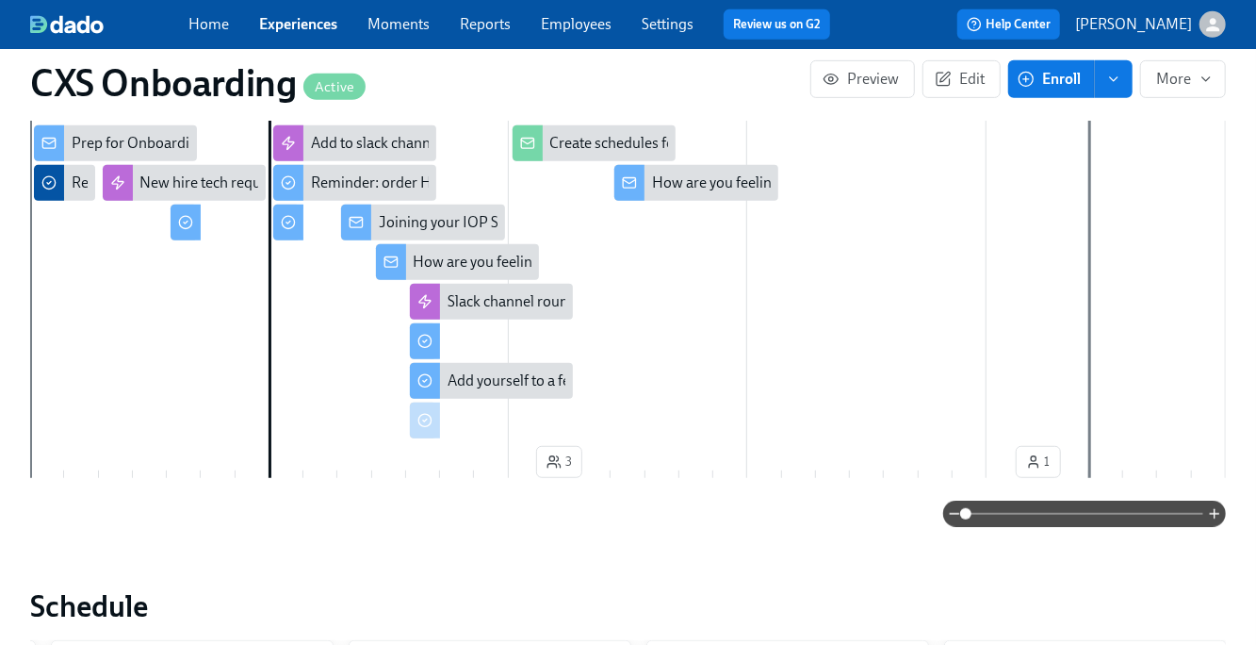
scroll to position [315, 0]
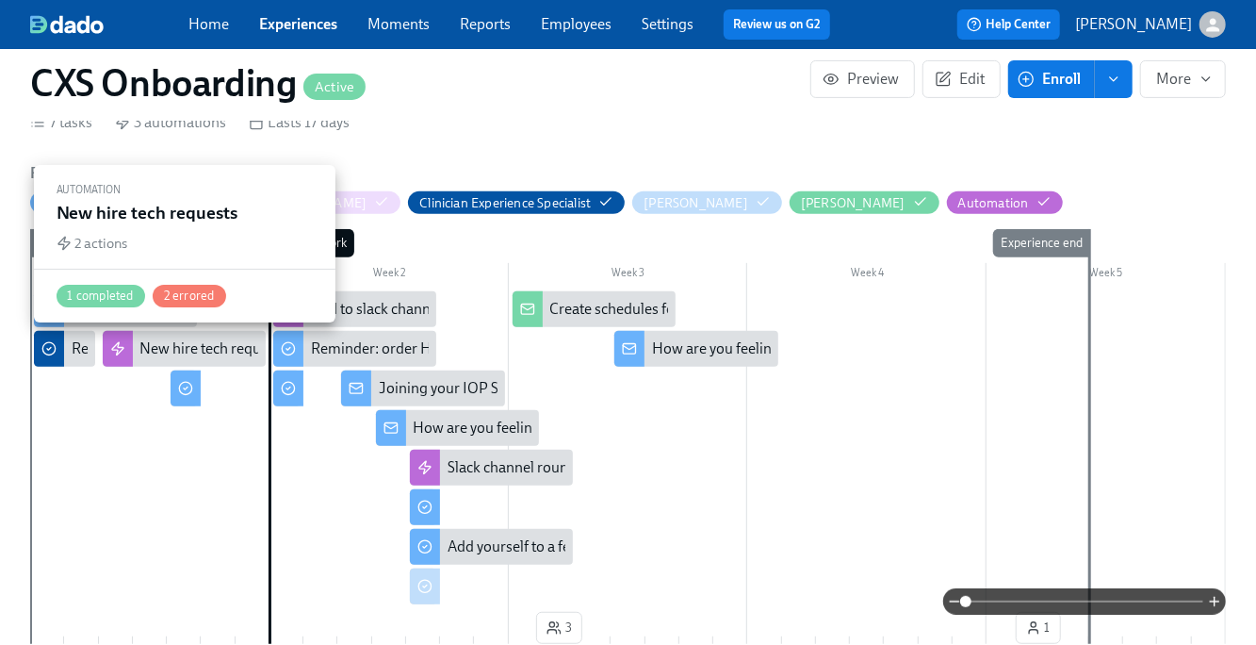
click at [171, 343] on div "New hire tech requests" at bounding box center [213, 348] width 147 height 21
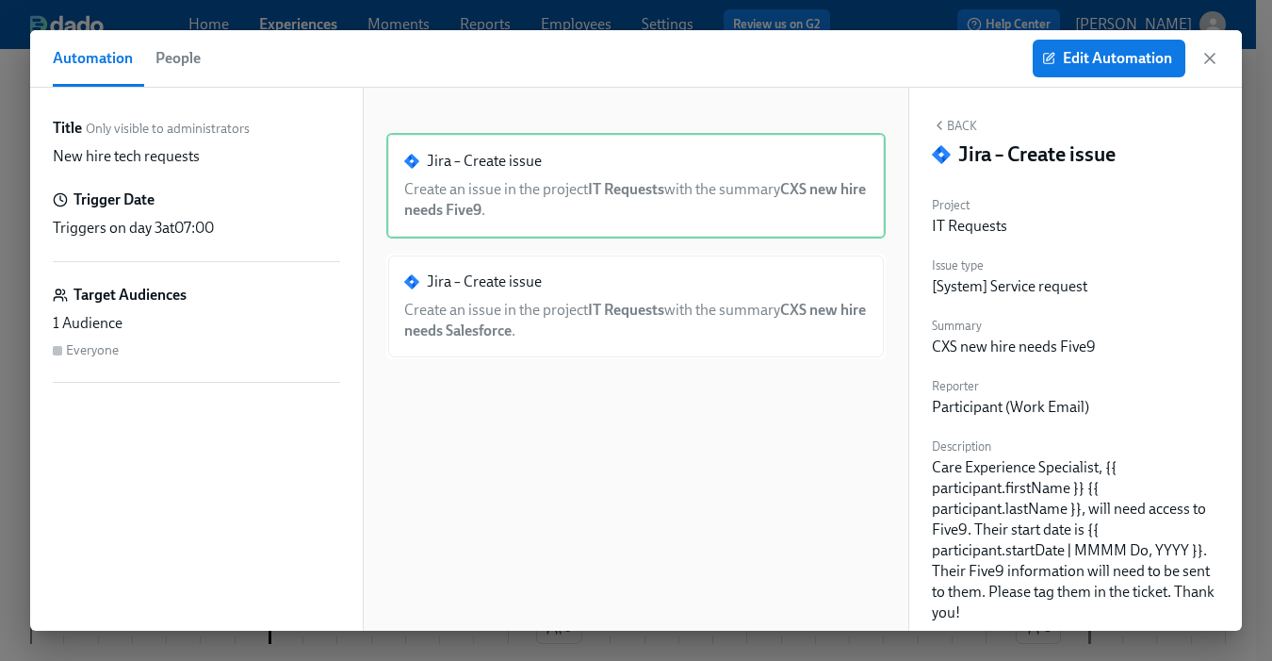
click at [1193, 70] on div "Edit Automation" at bounding box center [1126, 59] width 187 height 38
click at [1204, 64] on icon "button" at bounding box center [1209, 58] width 19 height 19
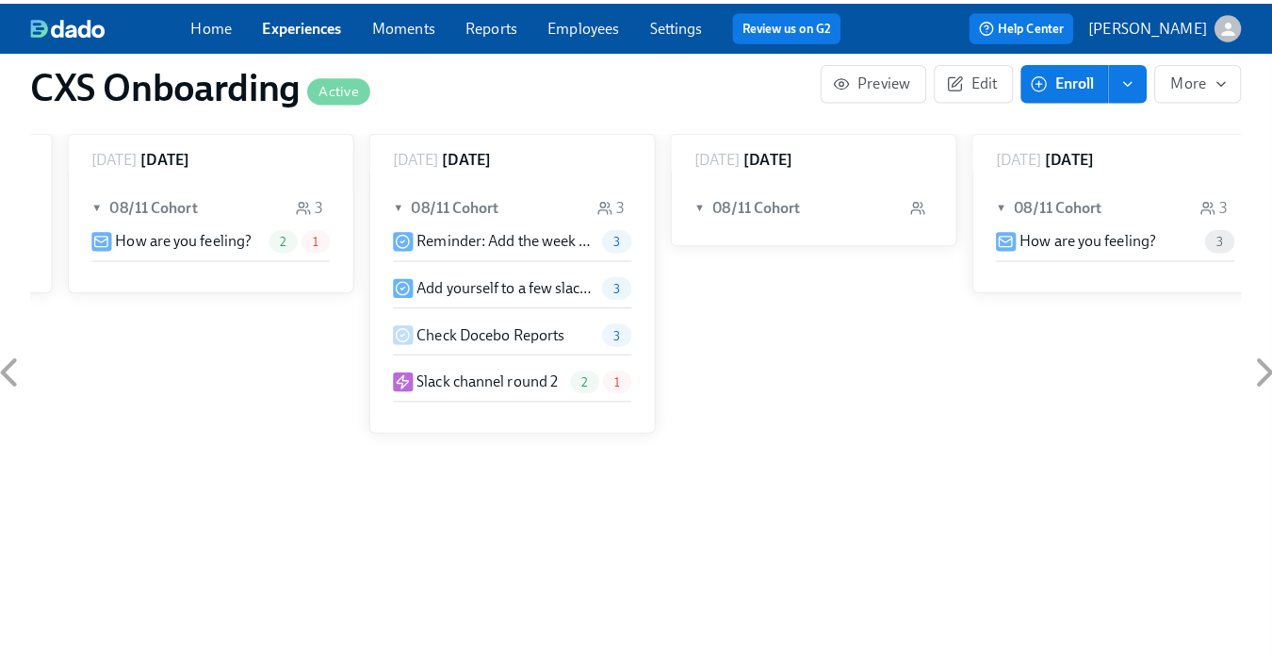
scroll to position [914, 0]
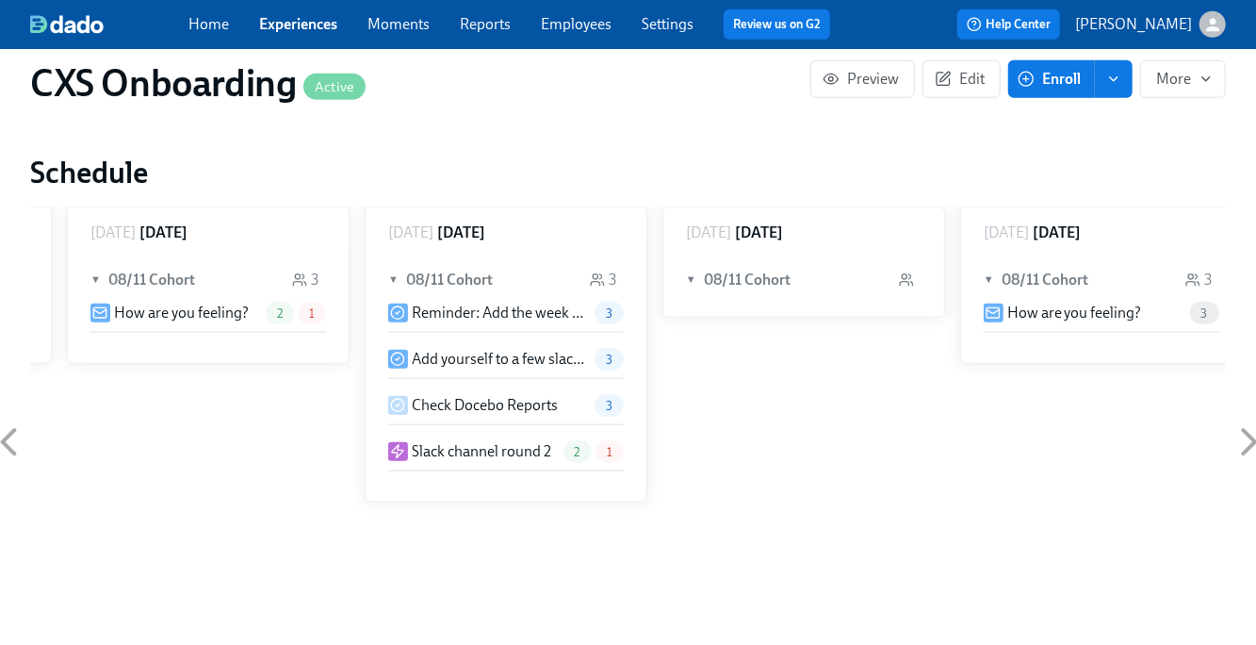
click at [515, 449] on p "Slack channel round 2" at bounding box center [481, 451] width 139 height 21
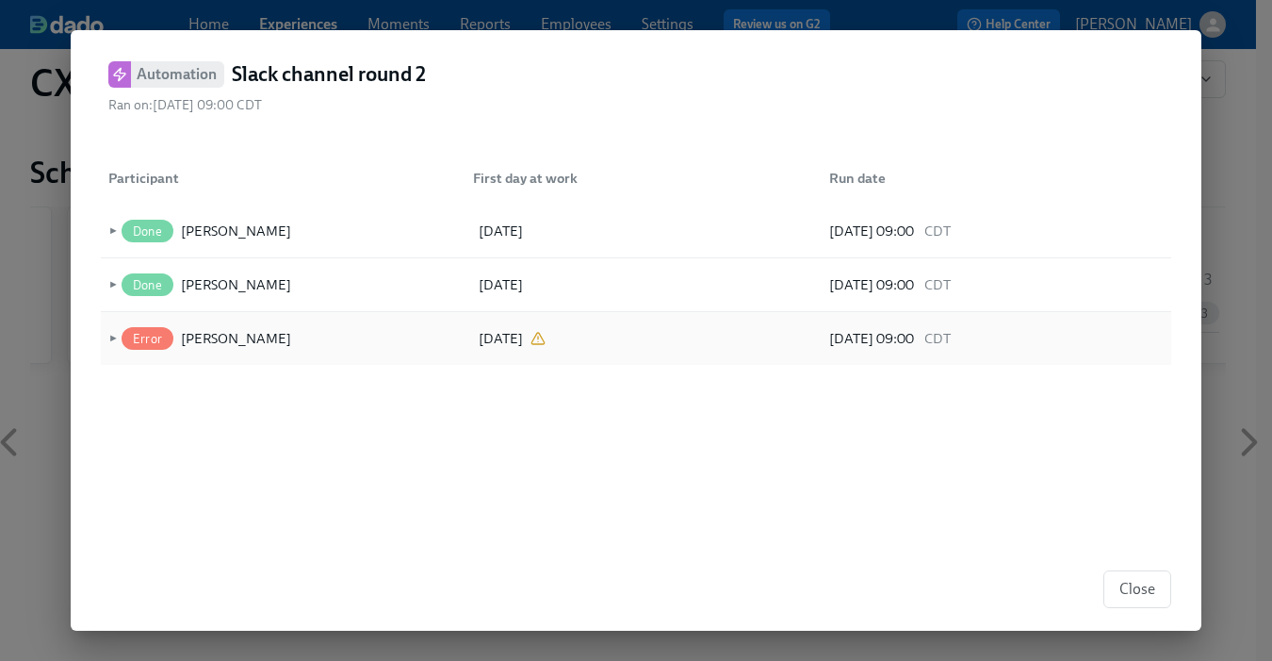
click at [109, 334] on span "►" at bounding box center [111, 338] width 13 height 21
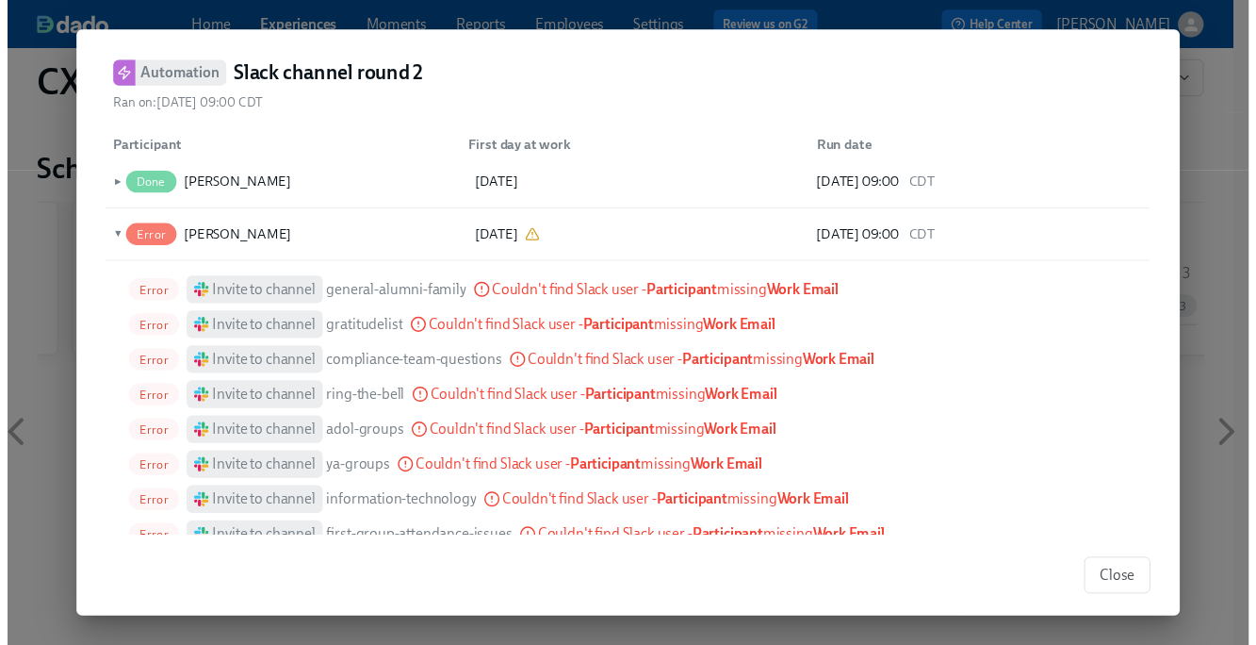
scroll to position [155, 0]
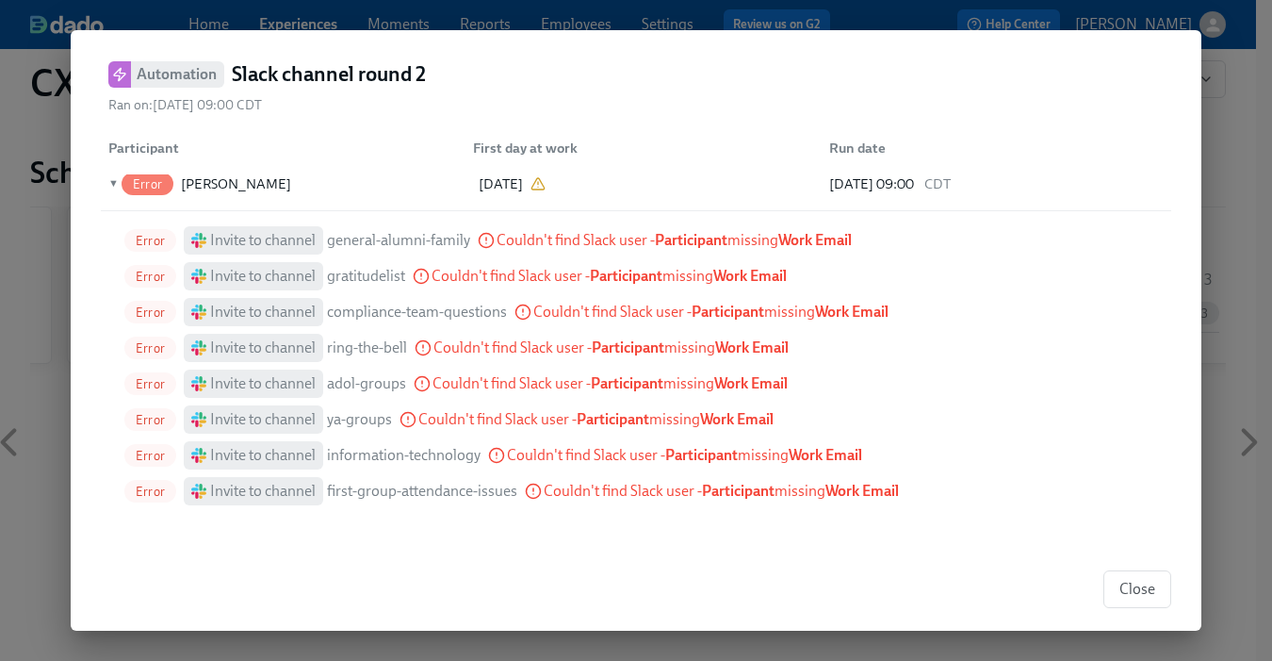
click at [1130, 569] on div "Close" at bounding box center [636, 588] width 1131 height 83
click at [1135, 580] on span "Close" at bounding box center [1137, 589] width 36 height 19
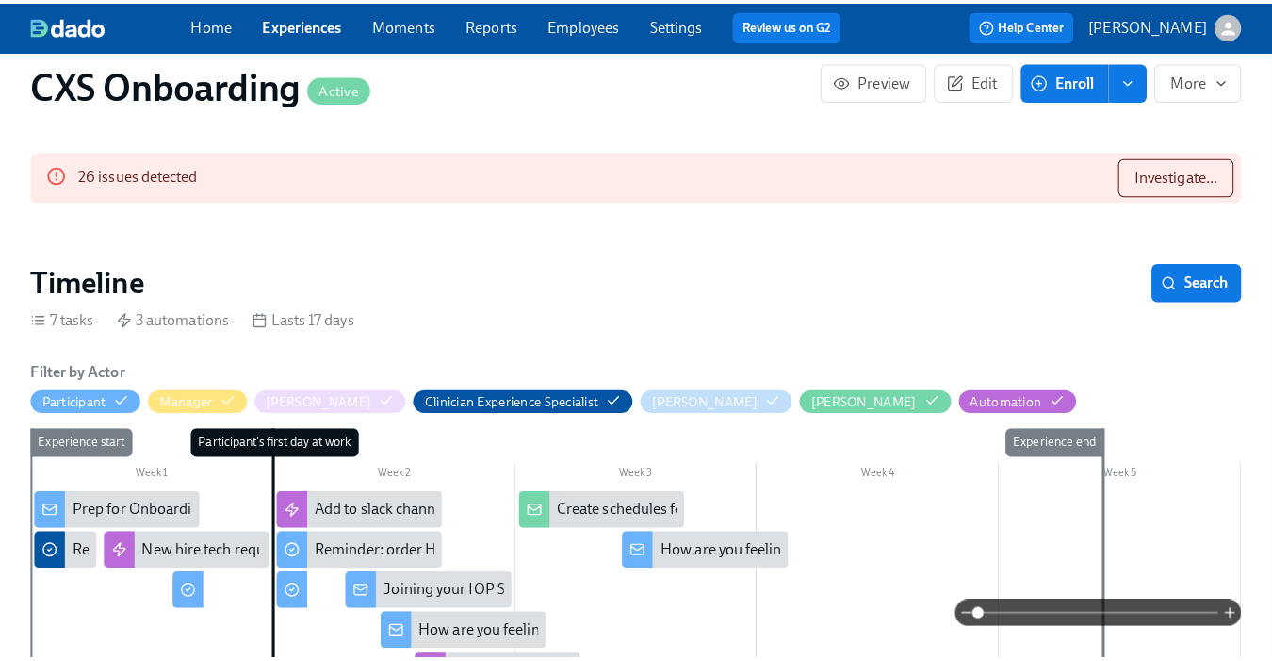
scroll to position [291, 0]
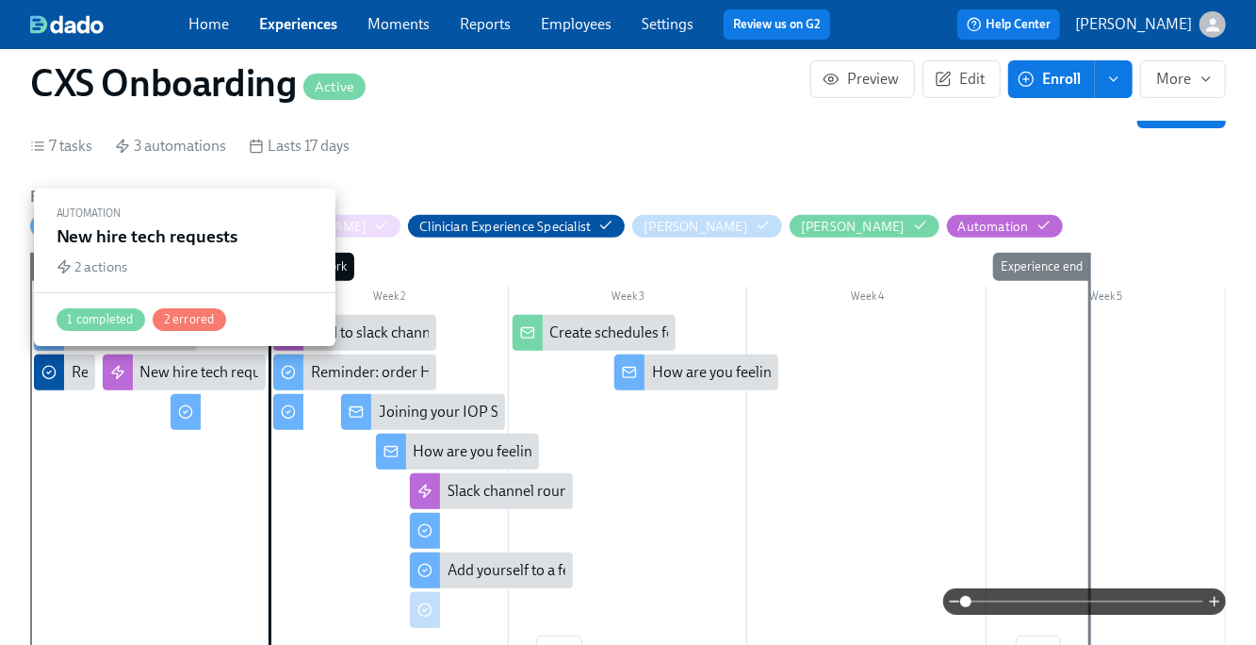
click at [123, 373] on icon at bounding box center [117, 372] width 15 height 15
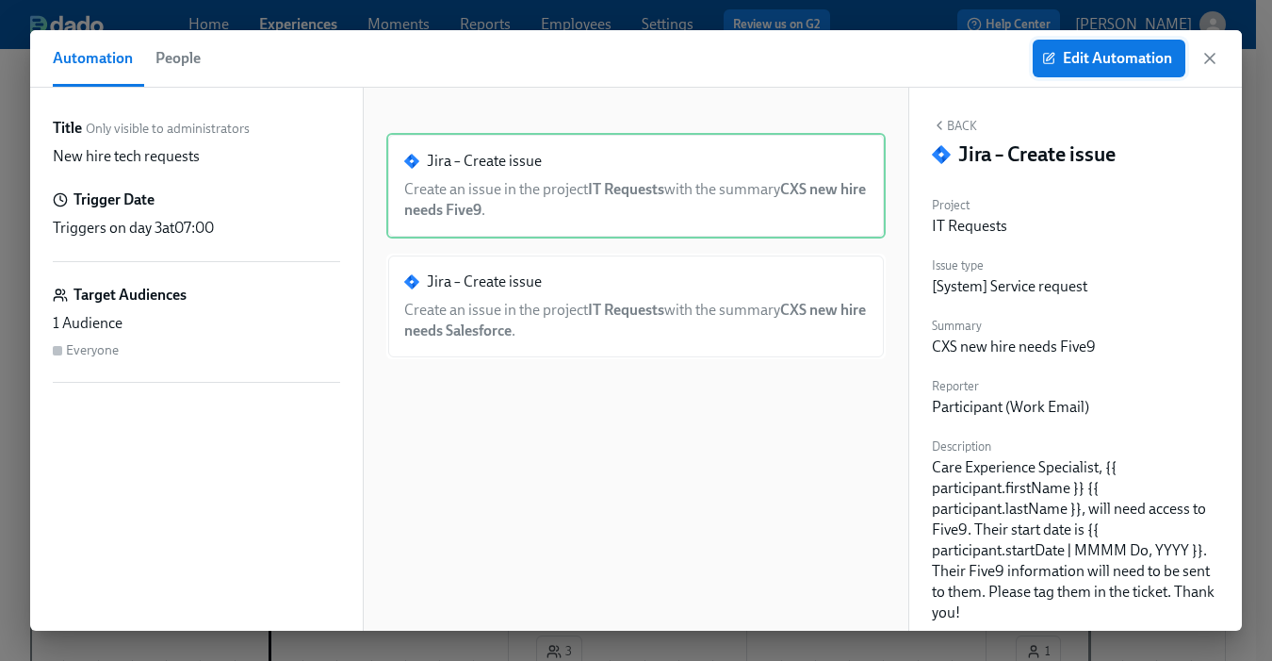
click at [1103, 53] on span "Edit Automation" at bounding box center [1109, 58] width 126 height 19
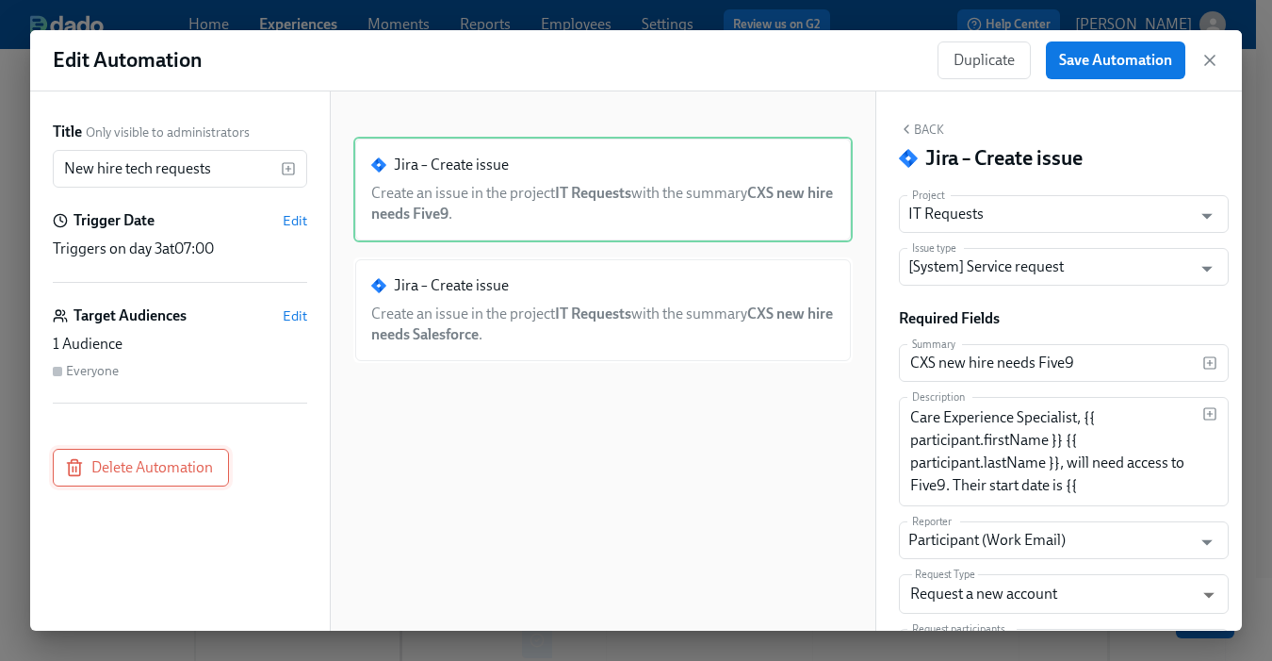
click at [177, 466] on span "Delete Automation" at bounding box center [141, 467] width 144 height 19
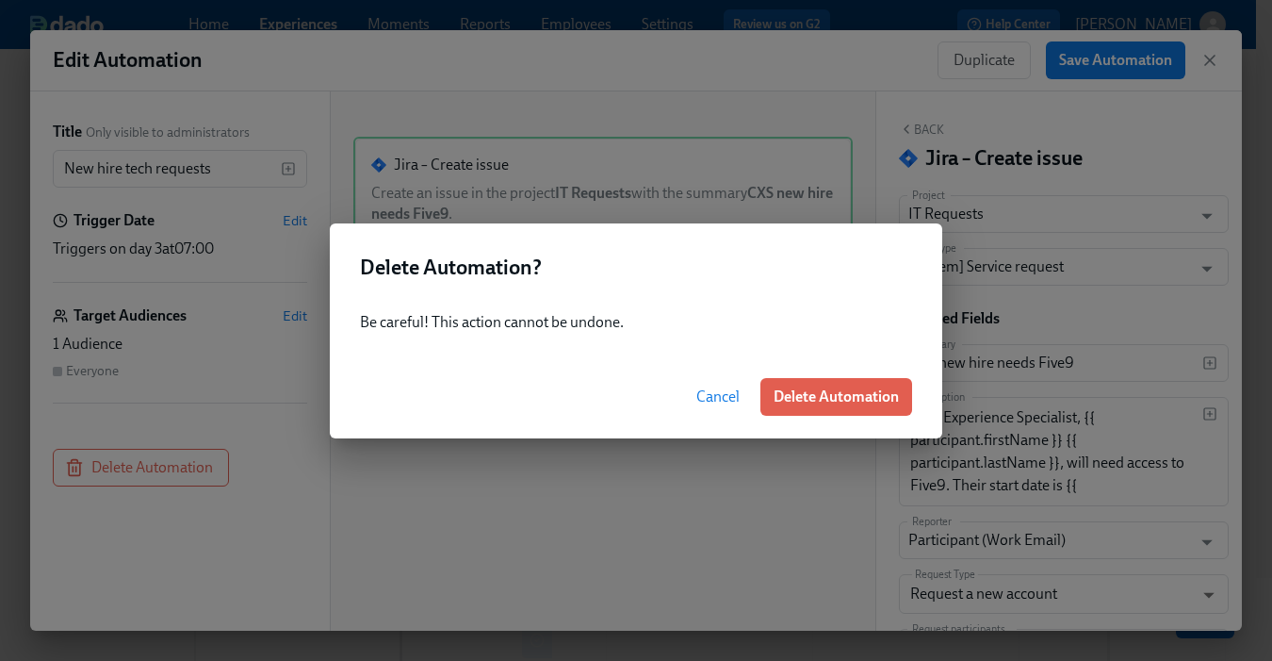
click at [823, 396] on span "Delete Automation" at bounding box center [836, 396] width 125 height 19
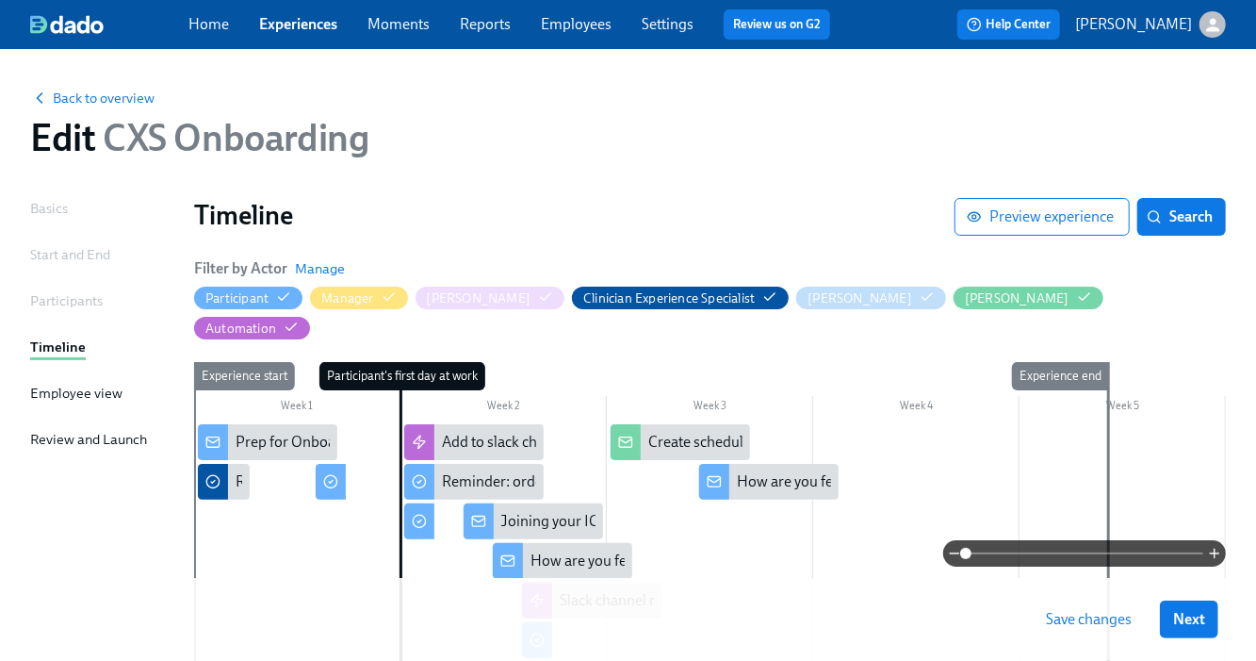
click at [1114, 635] on button "Save changes" at bounding box center [1089, 619] width 112 height 38
click at [1106, 625] on span "Save changes" at bounding box center [1089, 619] width 86 height 19
click at [307, 27] on link "Experiences" at bounding box center [298, 24] width 78 height 18
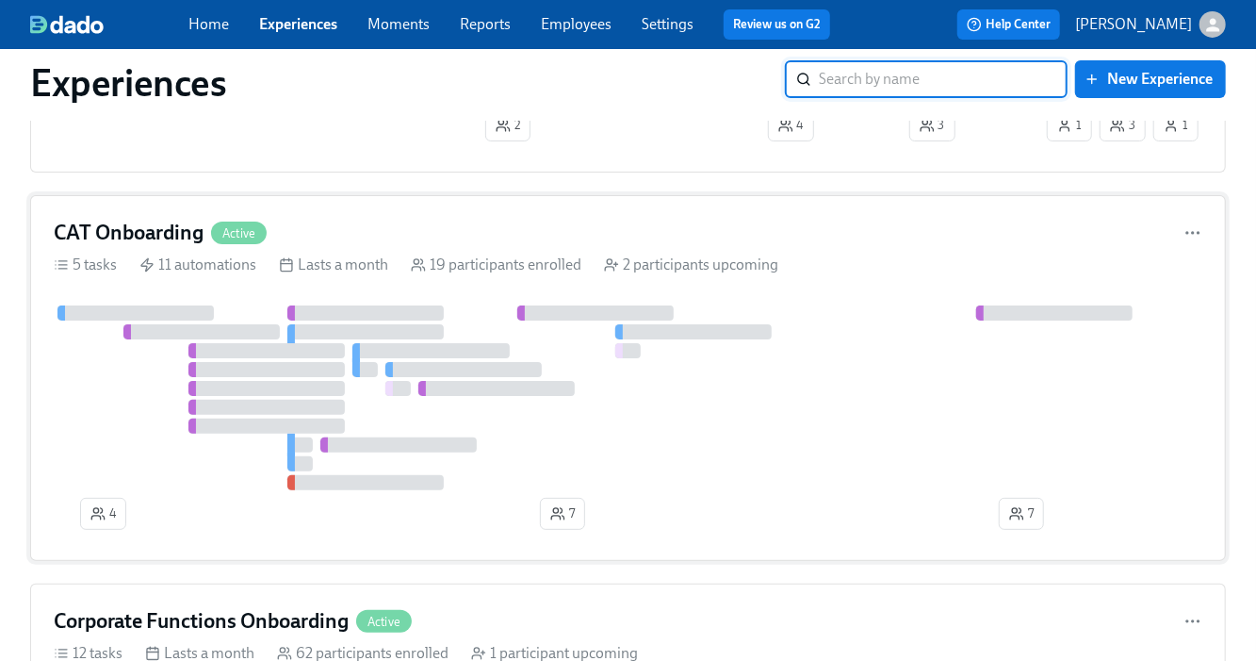
scroll to position [7612, 0]
click at [146, 234] on div "CAT Onboarding Active 5 tasks 11 automations Lasts a month 19 participants enro…" at bounding box center [628, 379] width 1196 height 366
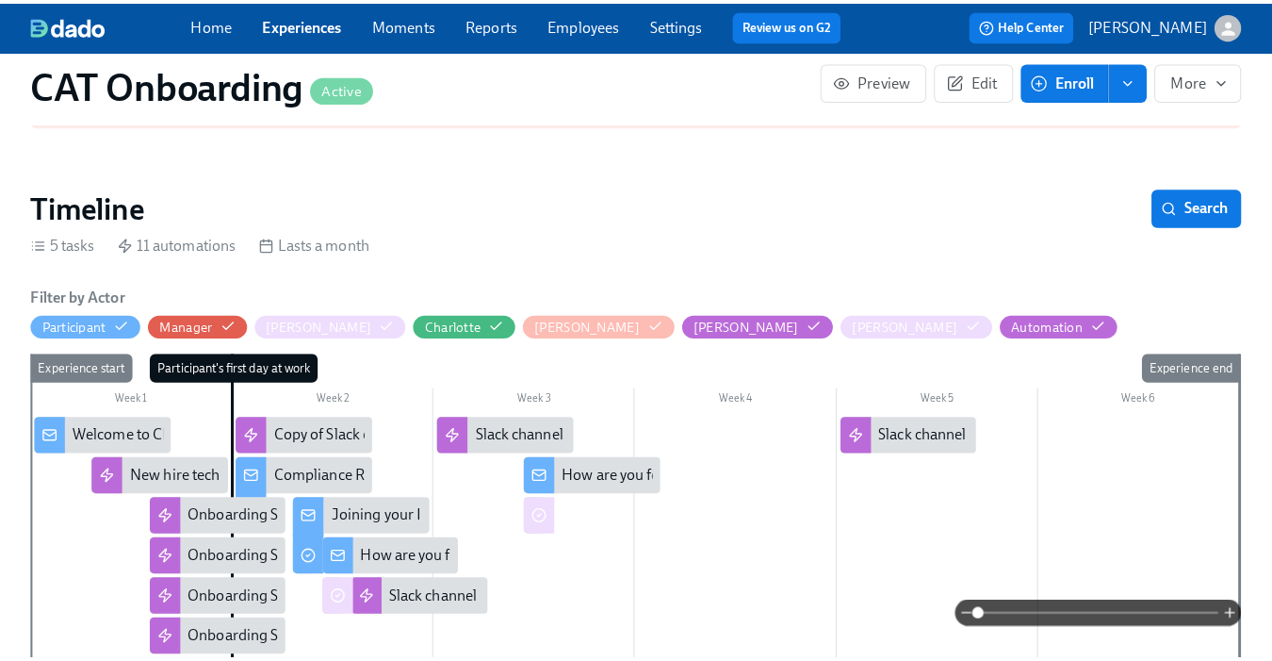
scroll to position [297, 0]
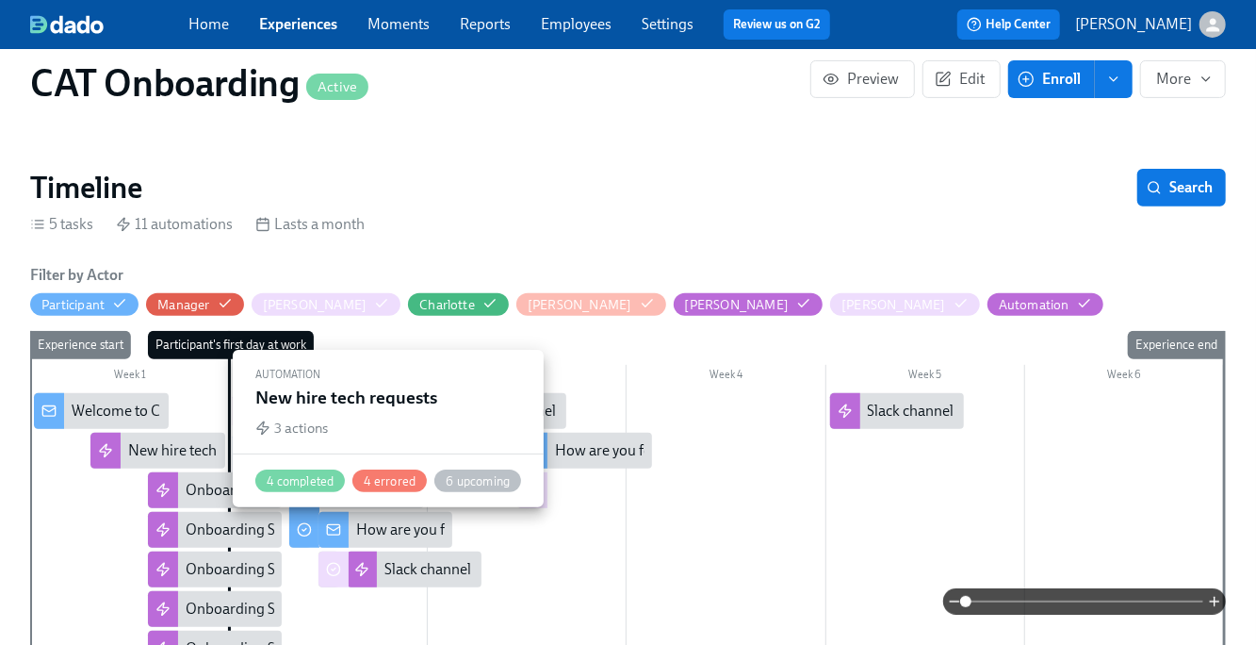
click at [106, 444] on icon at bounding box center [105, 450] width 11 height 12
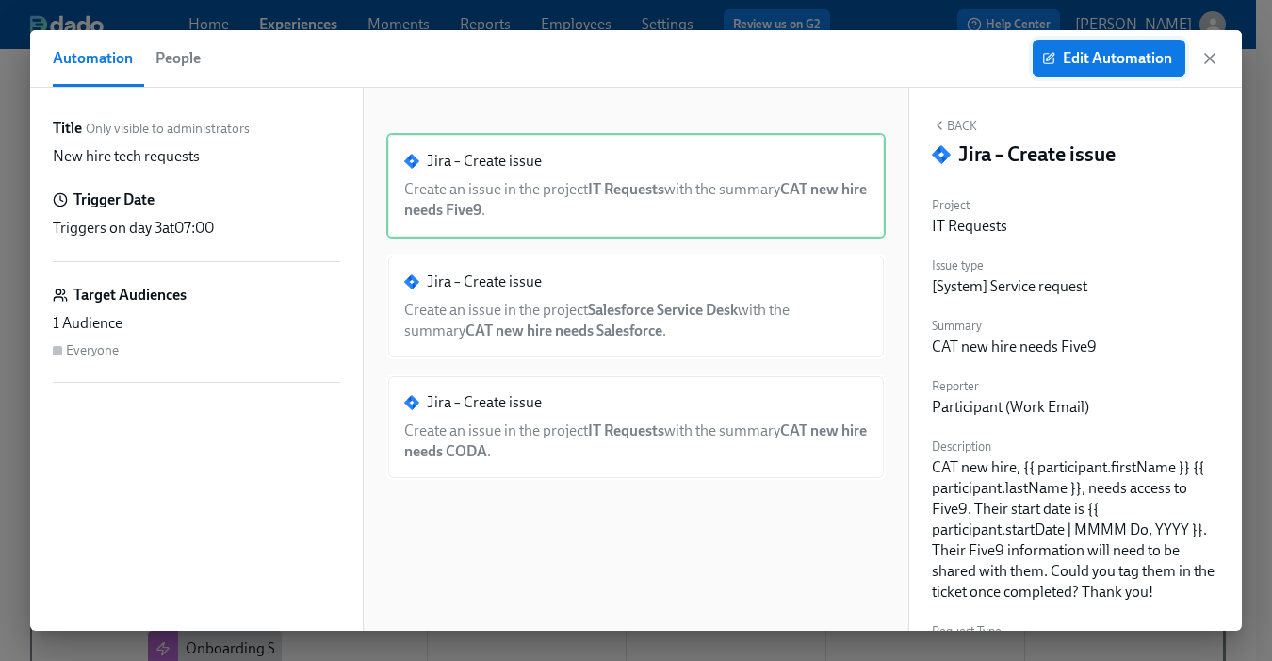
click at [1107, 46] on button "Edit Automation" at bounding box center [1109, 59] width 153 height 38
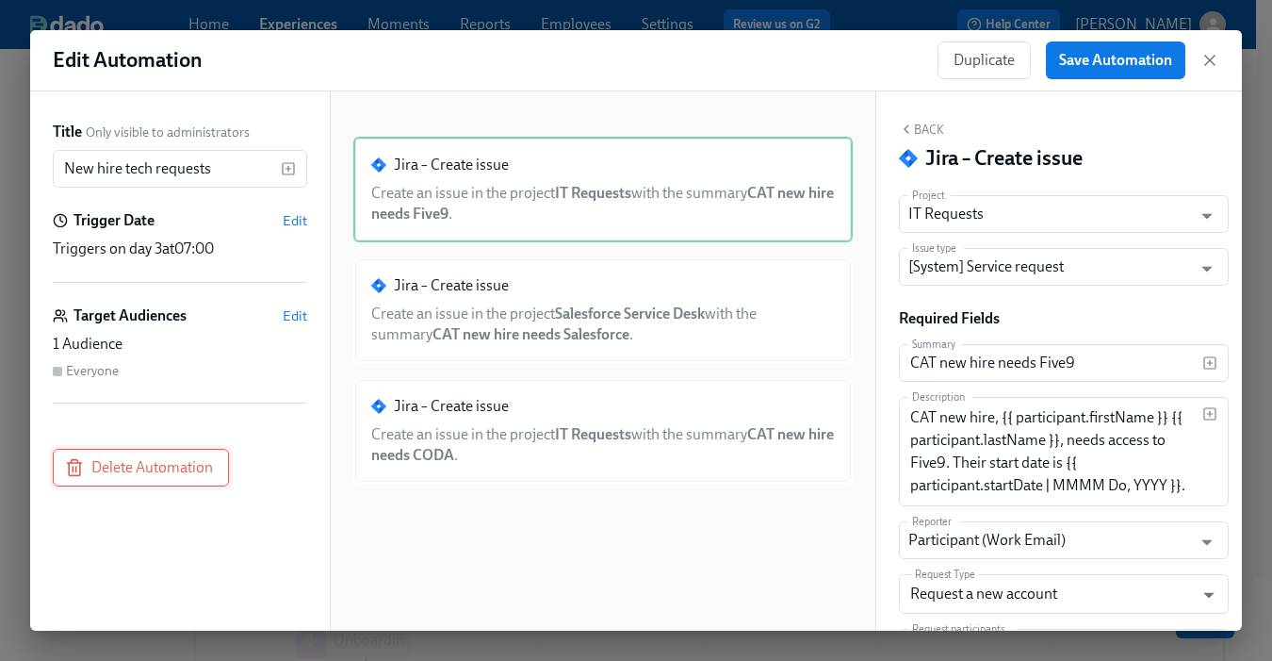
click at [134, 454] on button "Delete Automation" at bounding box center [141, 468] width 176 height 38
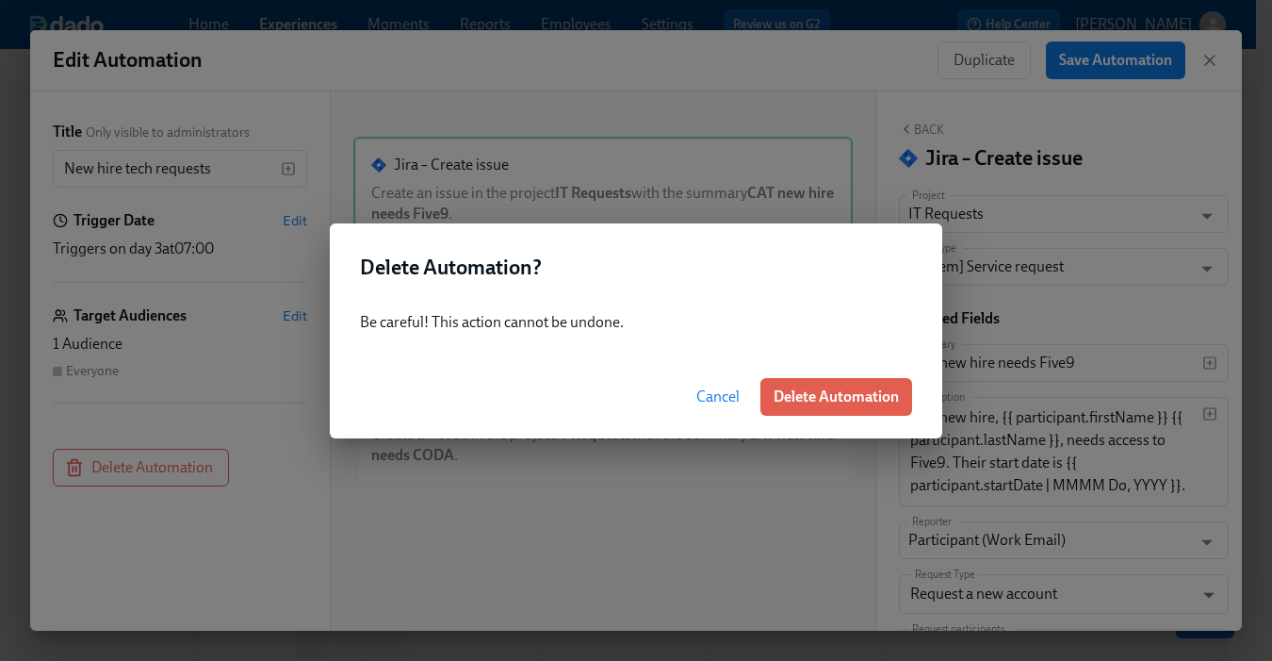
click at [813, 406] on button "Delete Automation" at bounding box center [836, 397] width 152 height 38
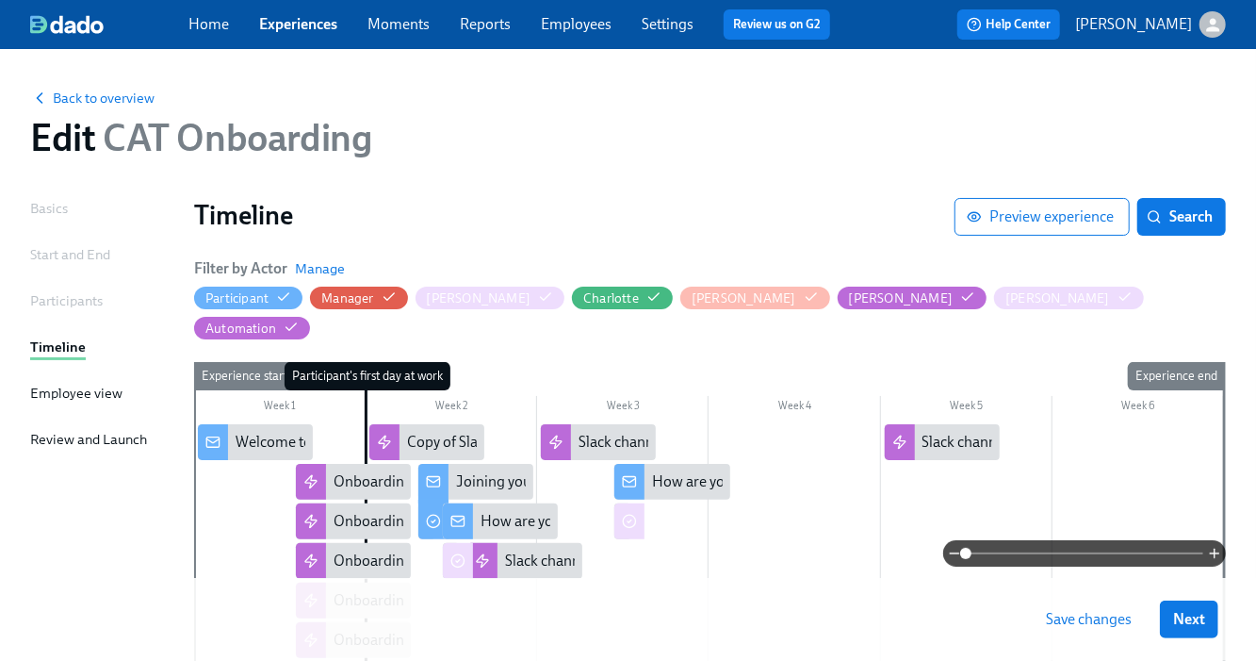
click at [1105, 628] on span "Save changes" at bounding box center [1089, 619] width 86 height 19
click at [1131, 622] on span "Save changes" at bounding box center [1089, 619] width 86 height 19
